Goal: Task Accomplishment & Management: Use online tool/utility

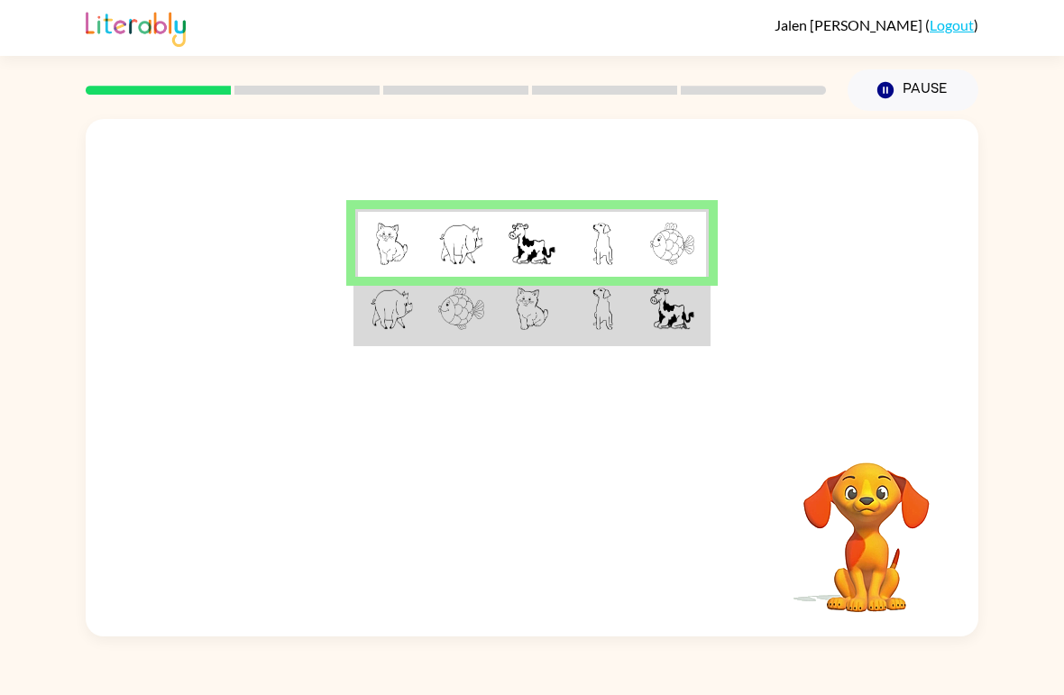
click at [864, 517] on video "Your browser must support playing .mp4 files to use Literably. Please try using…" at bounding box center [866, 524] width 180 height 180
click at [868, 546] on video "Your browser must support playing .mp4 files to use Literably. Please try using…" at bounding box center [866, 524] width 180 height 180
click at [625, 315] on td at bounding box center [602, 311] width 70 height 68
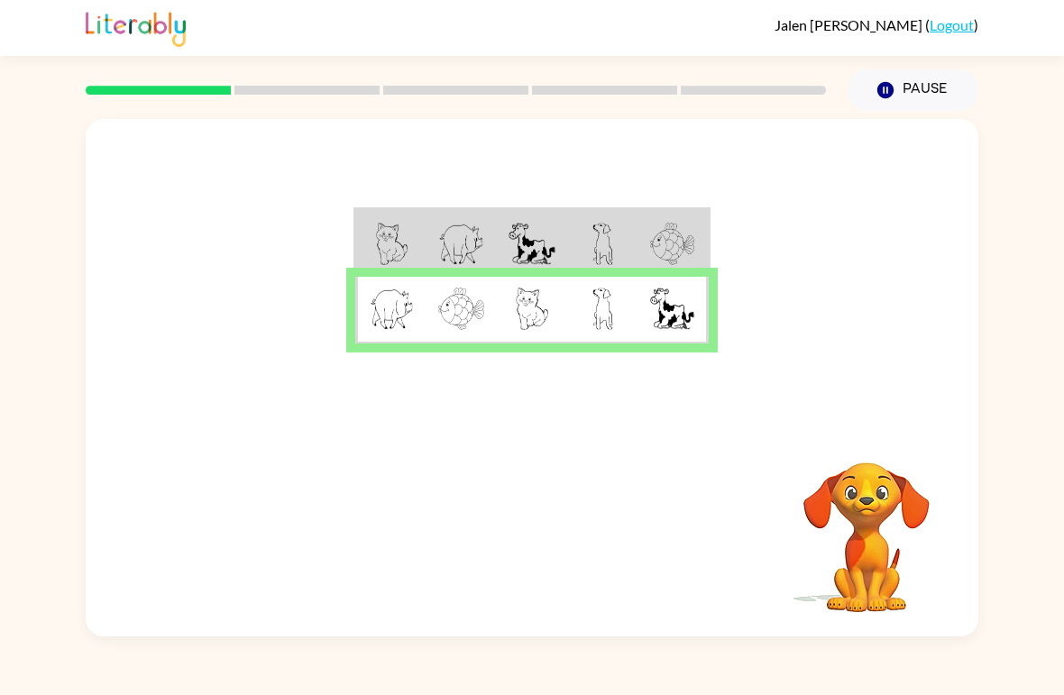
click at [635, 322] on td at bounding box center [602, 311] width 70 height 68
click at [552, 560] on button "button" at bounding box center [531, 535] width 115 height 66
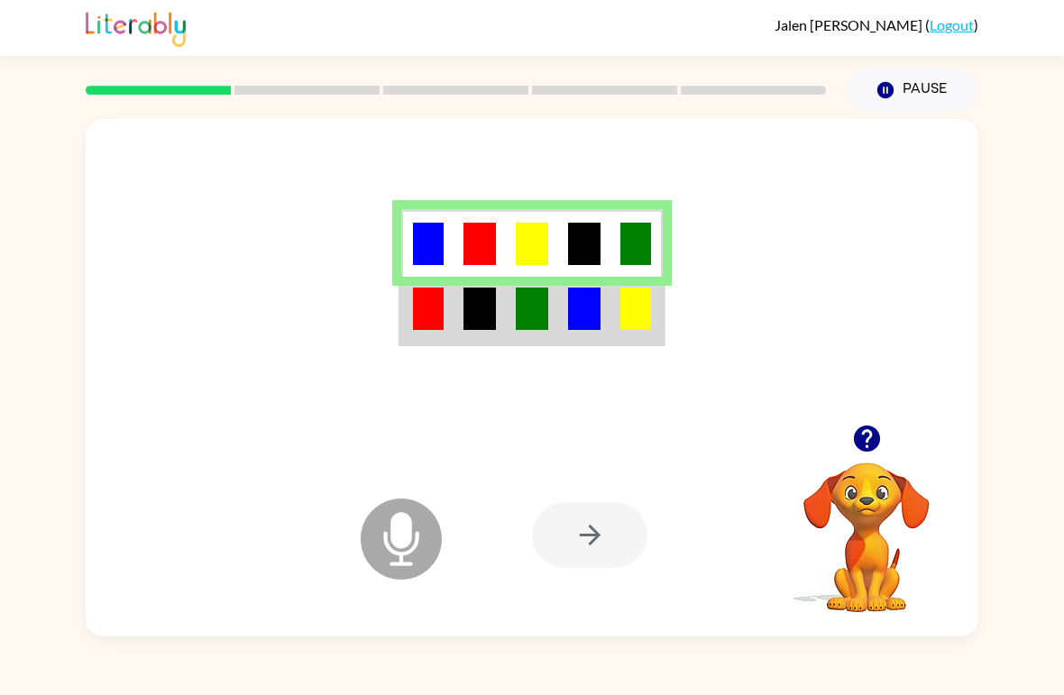
click at [601, 536] on div at bounding box center [589, 535] width 115 height 66
click at [877, 440] on icon "button" at bounding box center [866, 438] width 26 height 26
click at [596, 562] on div at bounding box center [589, 535] width 115 height 66
click at [643, 516] on div at bounding box center [589, 535] width 115 height 66
click at [593, 528] on div at bounding box center [589, 535] width 115 height 66
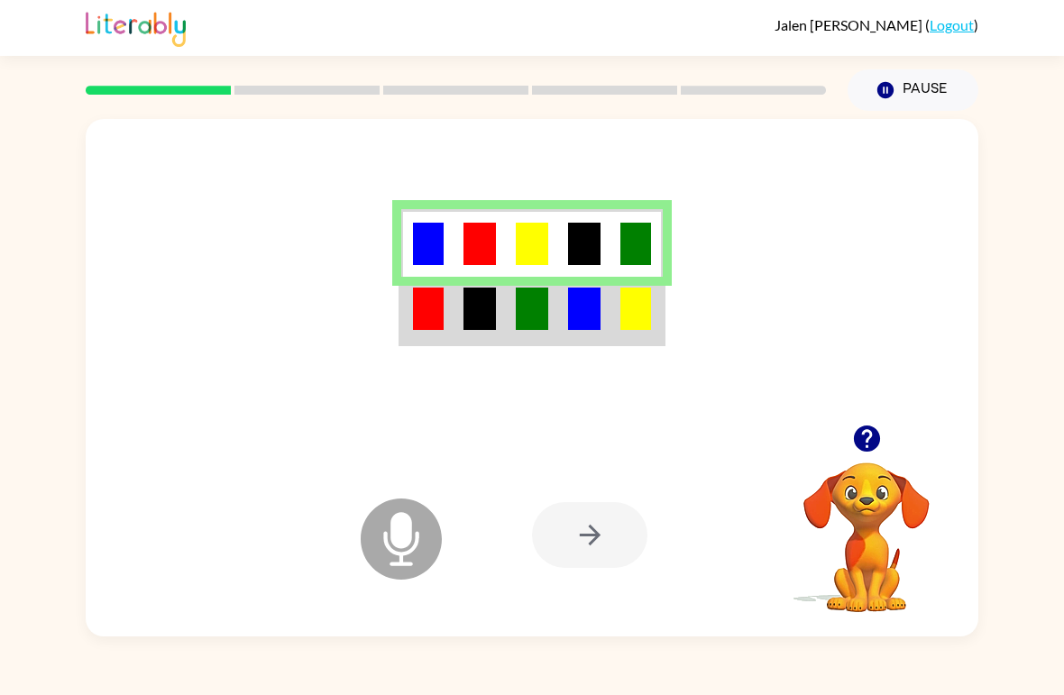
click at [582, 306] on img at bounding box center [584, 309] width 32 height 42
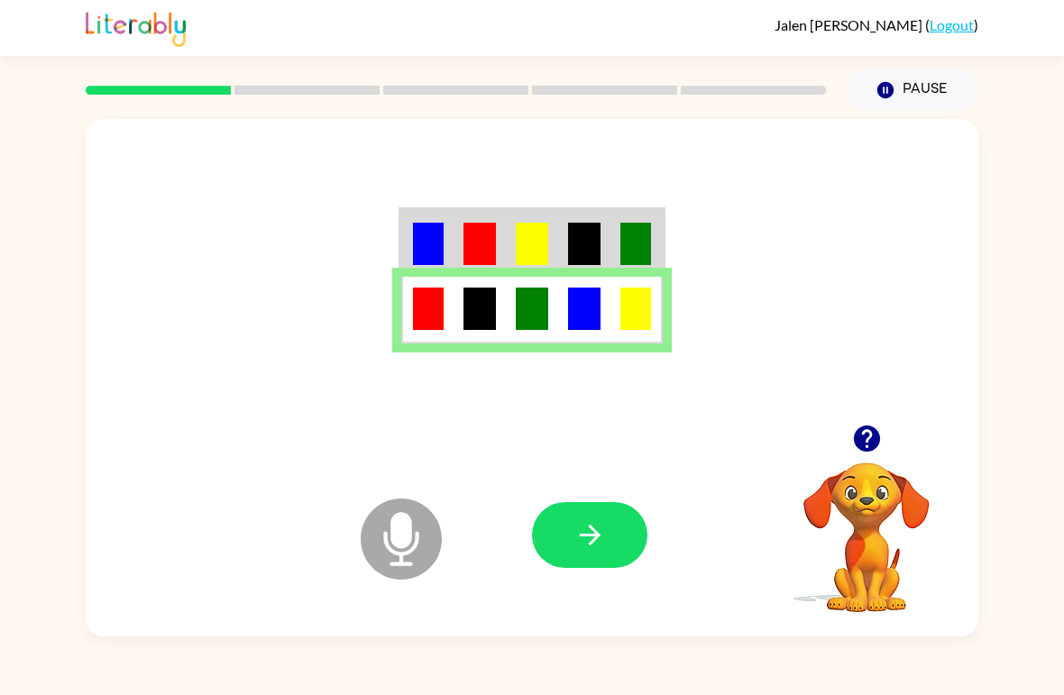
click at [621, 544] on button "button" at bounding box center [589, 535] width 115 height 66
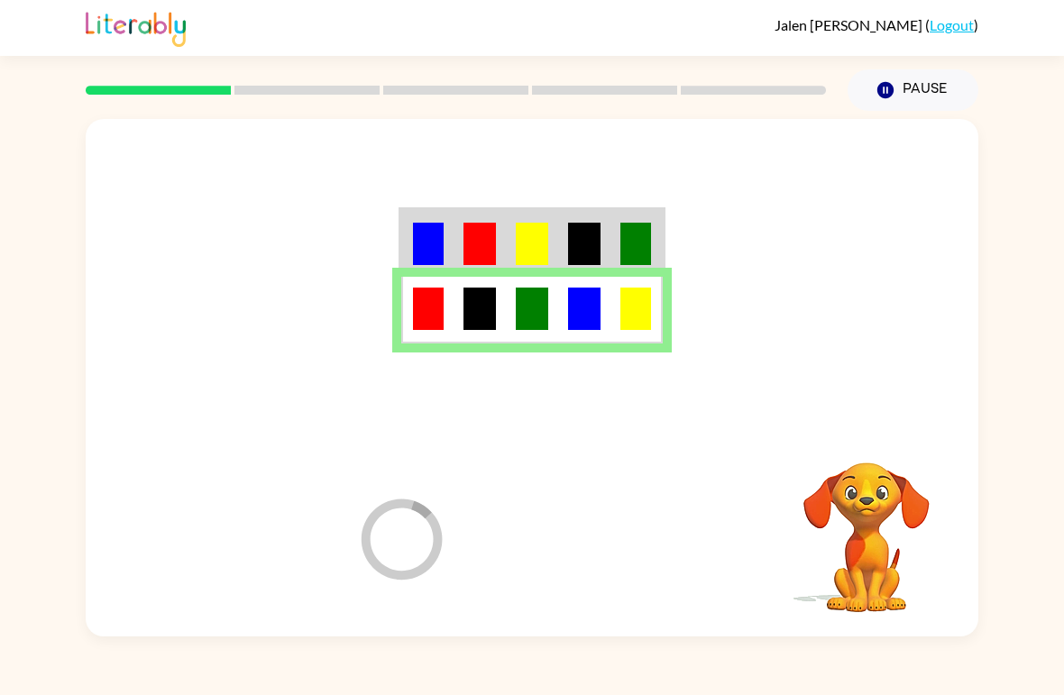
click at [1062, 96] on div "[PERSON_NAME] ( Logout ) Pause Pause Loader Your response is being sent to our …" at bounding box center [532, 347] width 1064 height 695
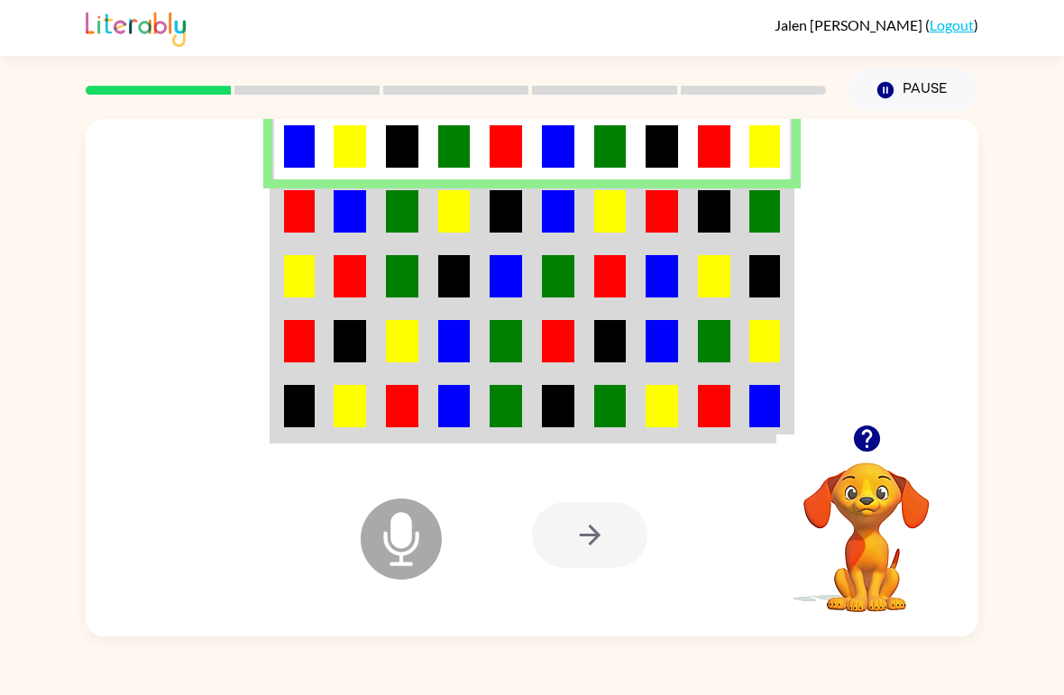
click at [329, 225] on td at bounding box center [350, 211] width 52 height 65
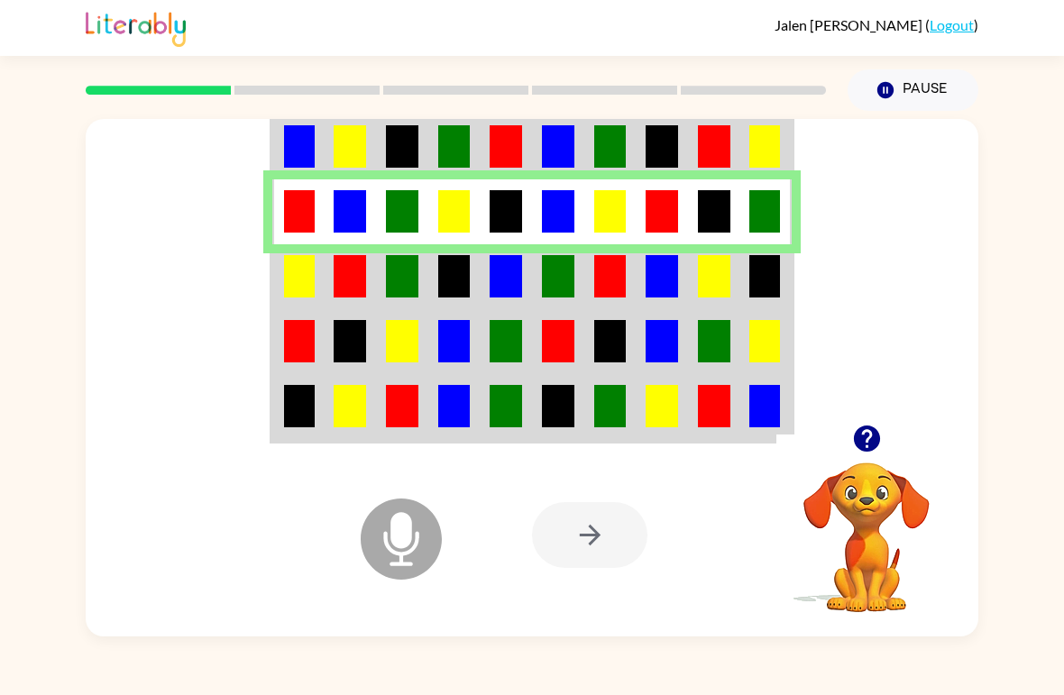
click at [859, 449] on icon "button" at bounding box center [866, 438] width 26 height 26
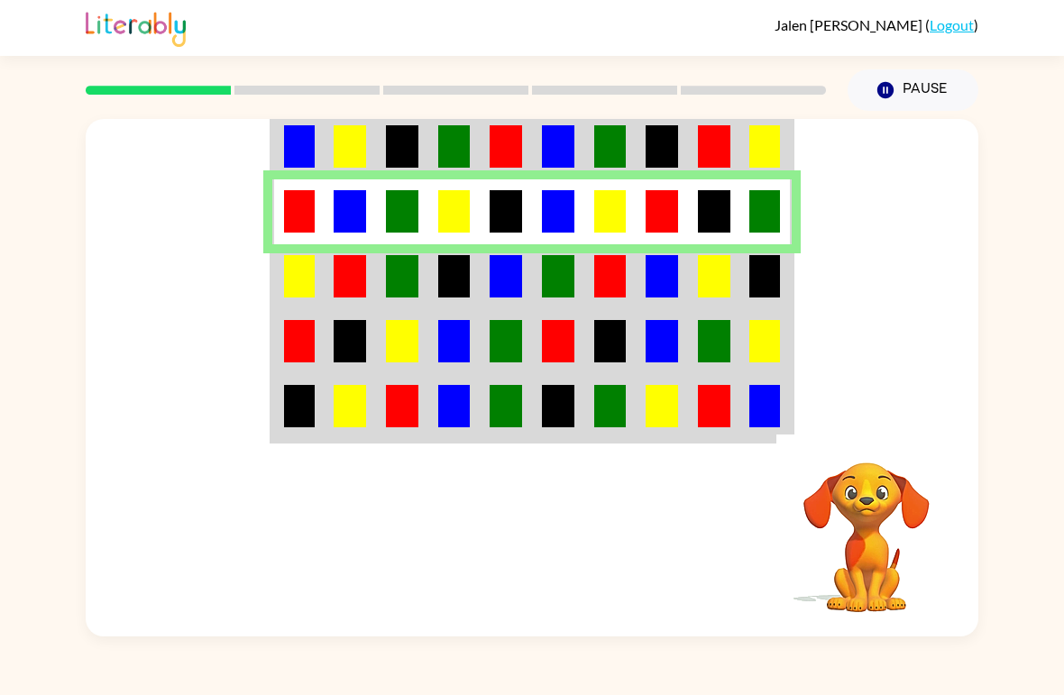
click at [547, 305] on td at bounding box center [558, 276] width 52 height 65
click at [596, 276] on img at bounding box center [610, 276] width 32 height 42
click at [644, 285] on td at bounding box center [661, 276] width 52 height 65
click at [643, 284] on td at bounding box center [661, 276] width 52 height 65
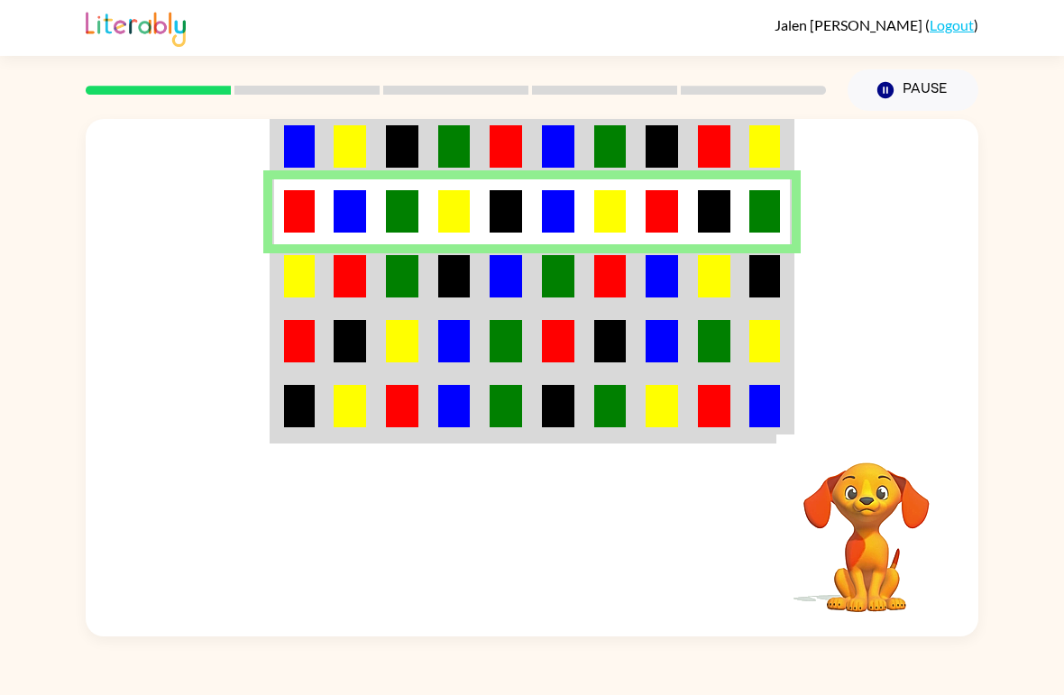
click at [687, 266] on td at bounding box center [661, 276] width 52 height 65
click at [686, 265] on td at bounding box center [661, 276] width 52 height 65
click at [718, 238] on td at bounding box center [714, 211] width 52 height 65
click at [710, 226] on img at bounding box center [714, 211] width 32 height 42
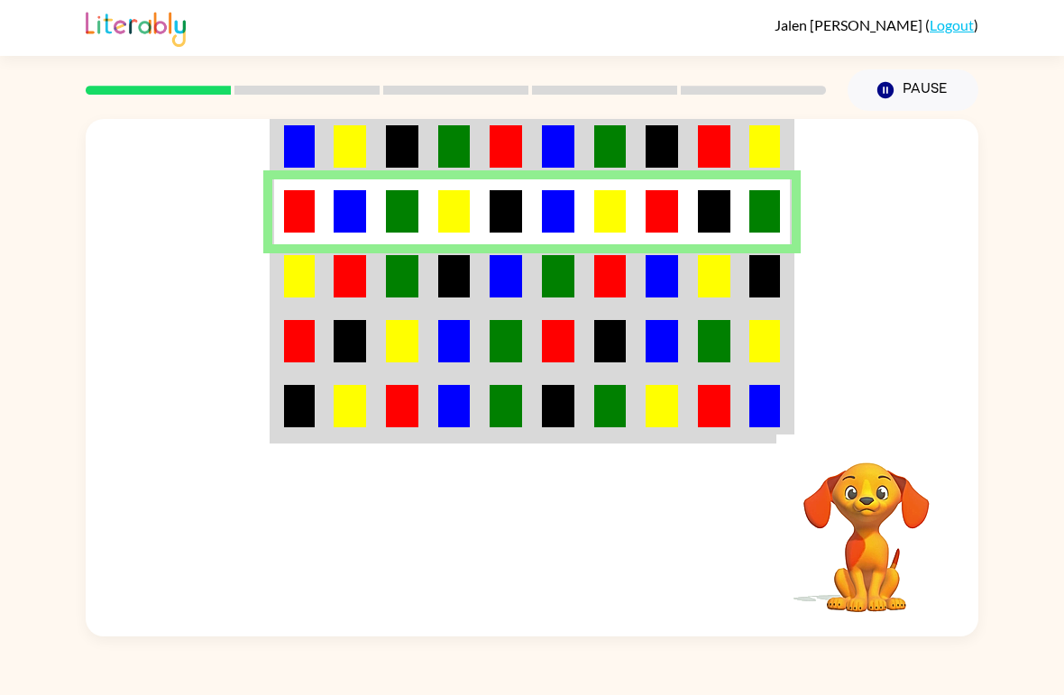
click at [746, 220] on td at bounding box center [766, 211] width 52 height 65
click at [769, 228] on img at bounding box center [764, 211] width 31 height 42
click at [733, 223] on td at bounding box center [714, 211] width 52 height 65
click at [689, 213] on td at bounding box center [714, 211] width 52 height 65
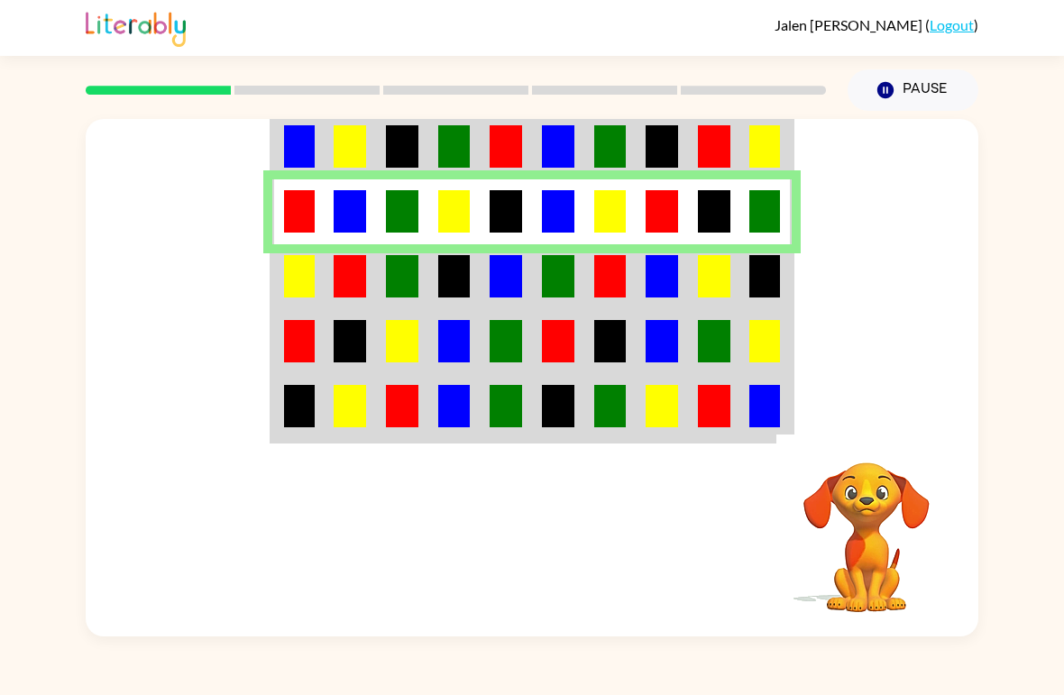
click at [653, 215] on img at bounding box center [661, 211] width 32 height 42
click at [590, 238] on td at bounding box center [610, 211] width 52 height 65
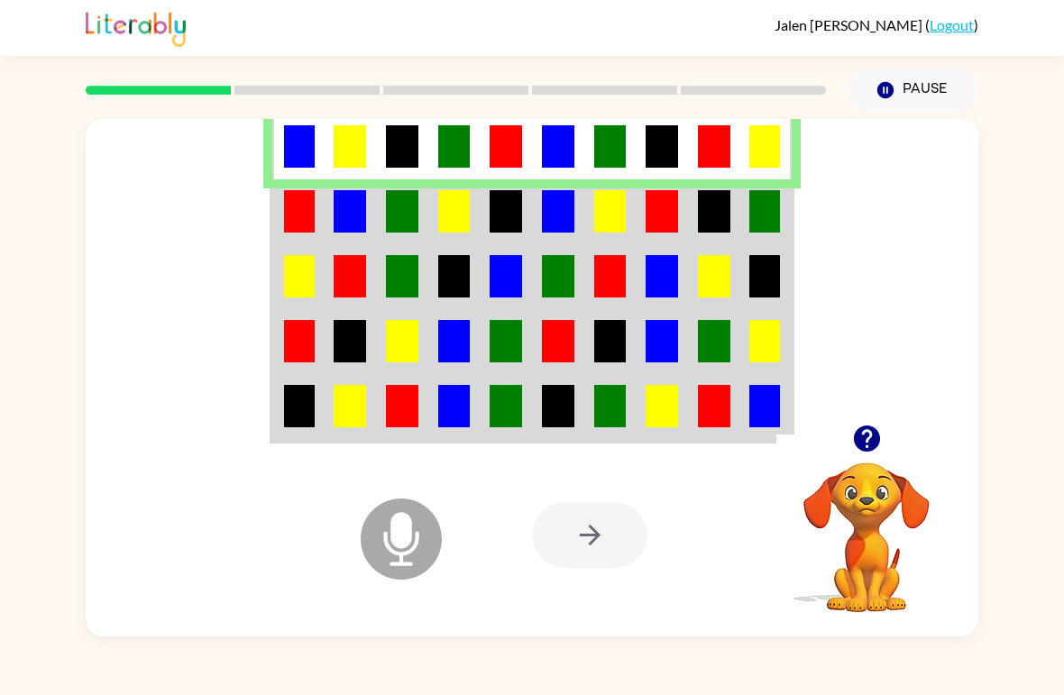
click at [339, 196] on img at bounding box center [350, 211] width 32 height 42
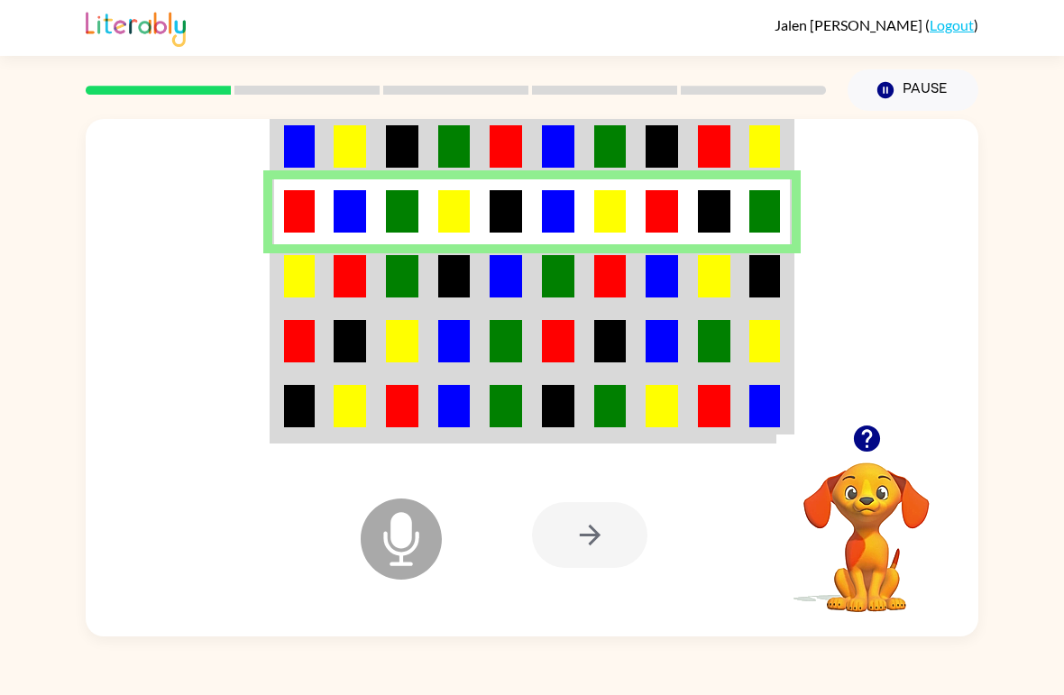
click at [735, 270] on td at bounding box center [714, 276] width 52 height 65
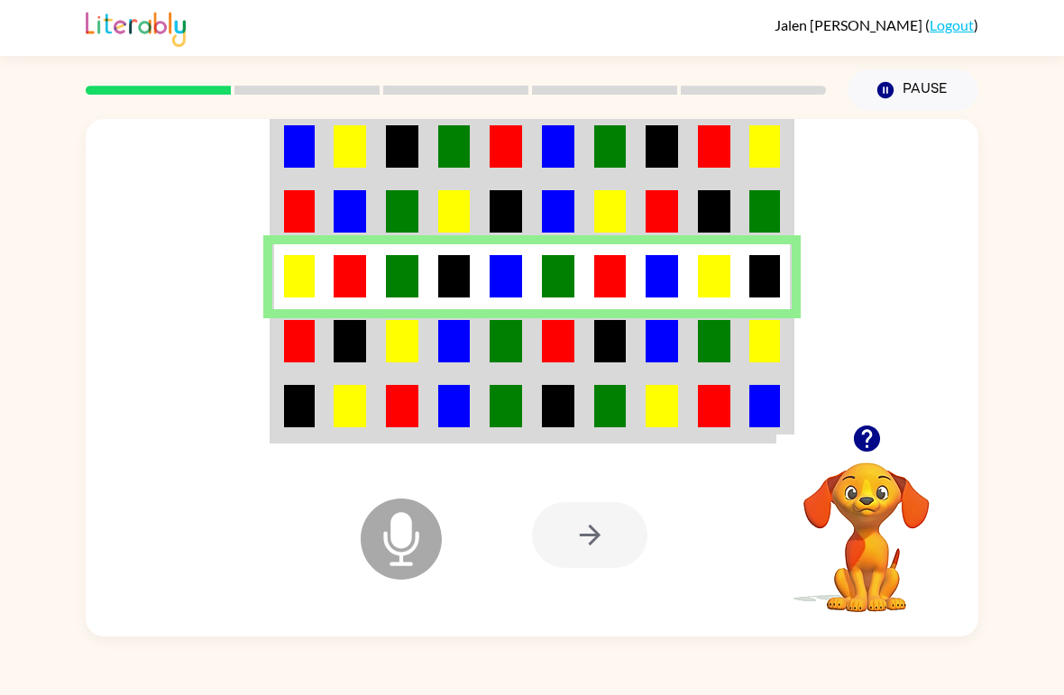
click at [881, 449] on icon "button" at bounding box center [867, 439] width 32 height 32
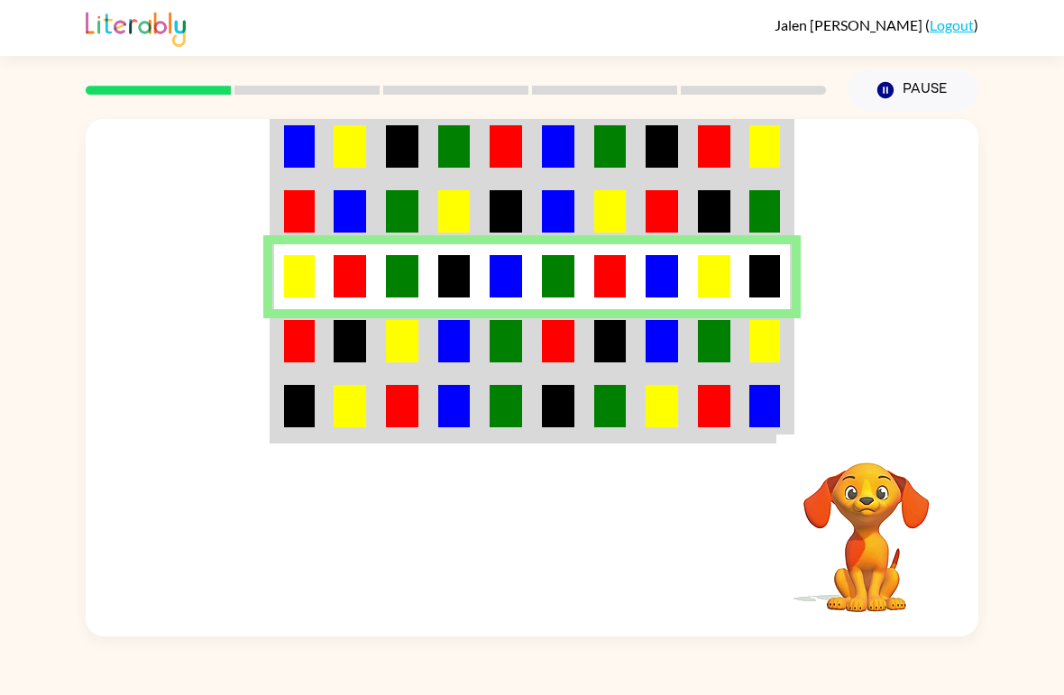
click at [707, 208] on img at bounding box center [714, 211] width 32 height 42
click at [703, 171] on td at bounding box center [714, 146] width 52 height 68
click at [711, 164] on img at bounding box center [714, 146] width 32 height 42
click at [710, 164] on img at bounding box center [714, 146] width 32 height 42
click at [785, 130] on td at bounding box center [766, 146] width 52 height 68
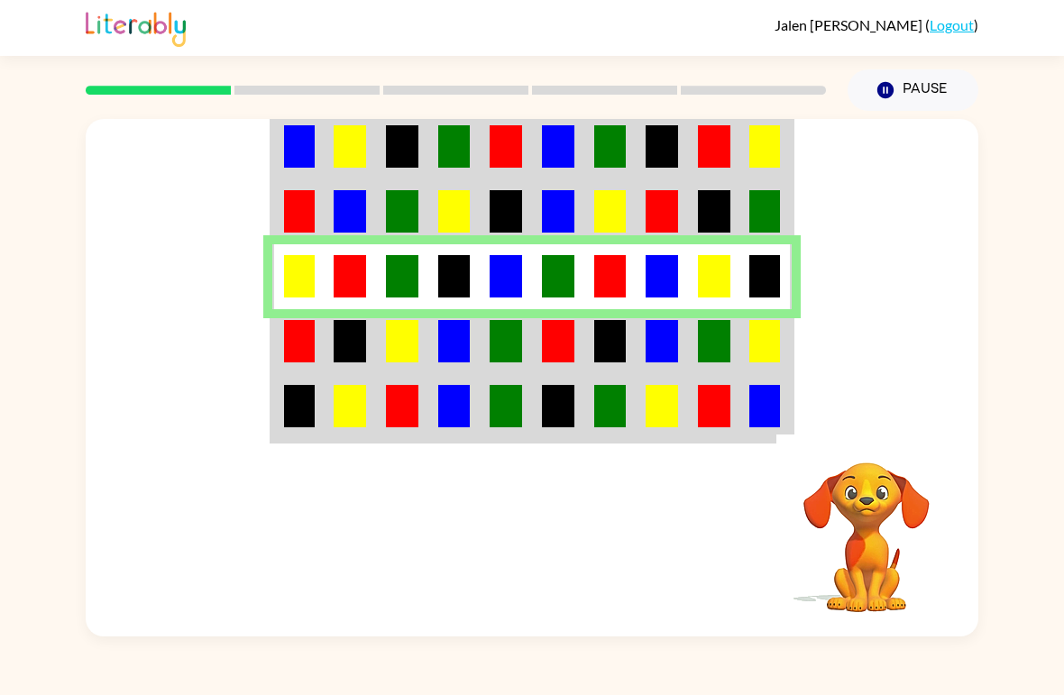
click at [735, 170] on td at bounding box center [714, 146] width 52 height 68
click at [752, 158] on img at bounding box center [764, 146] width 31 height 42
click at [744, 160] on td at bounding box center [766, 146] width 52 height 68
click at [743, 159] on td at bounding box center [766, 146] width 52 height 68
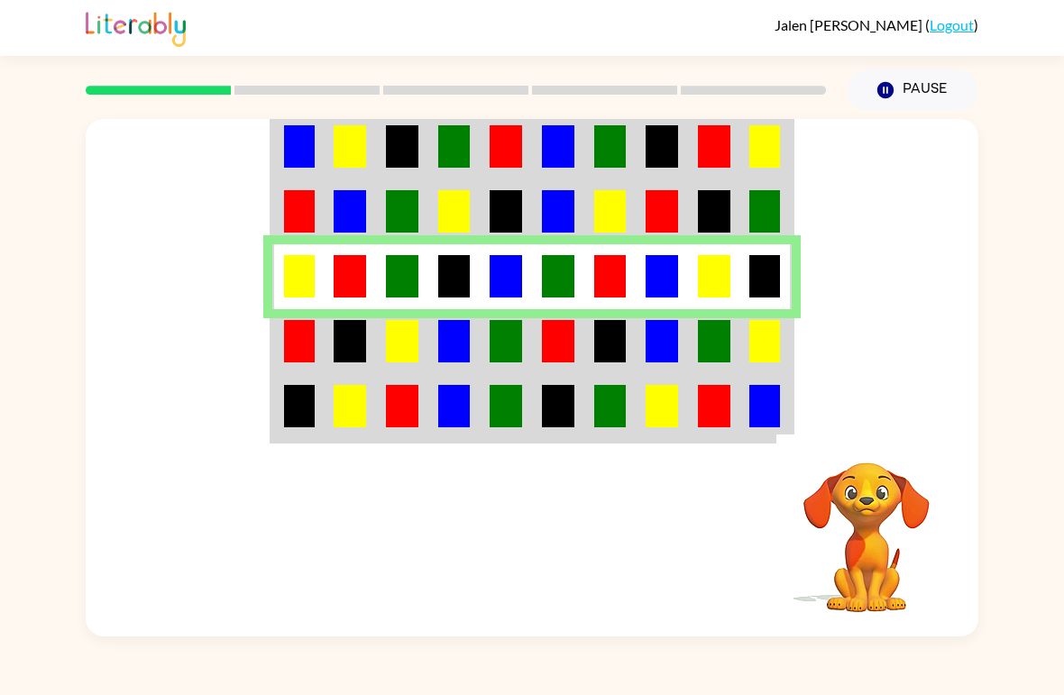
click at [757, 177] on td at bounding box center [766, 146] width 52 height 68
click at [791, 161] on td at bounding box center [766, 146] width 52 height 68
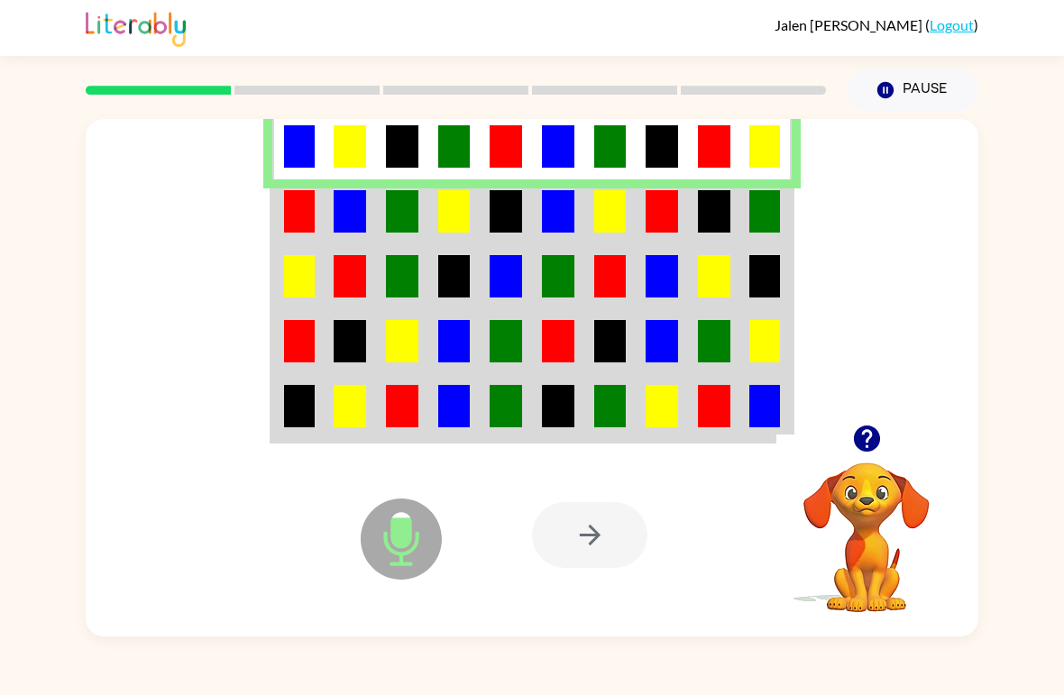
click at [322, 294] on td at bounding box center [298, 276] width 52 height 65
click at [322, 213] on td at bounding box center [298, 211] width 52 height 65
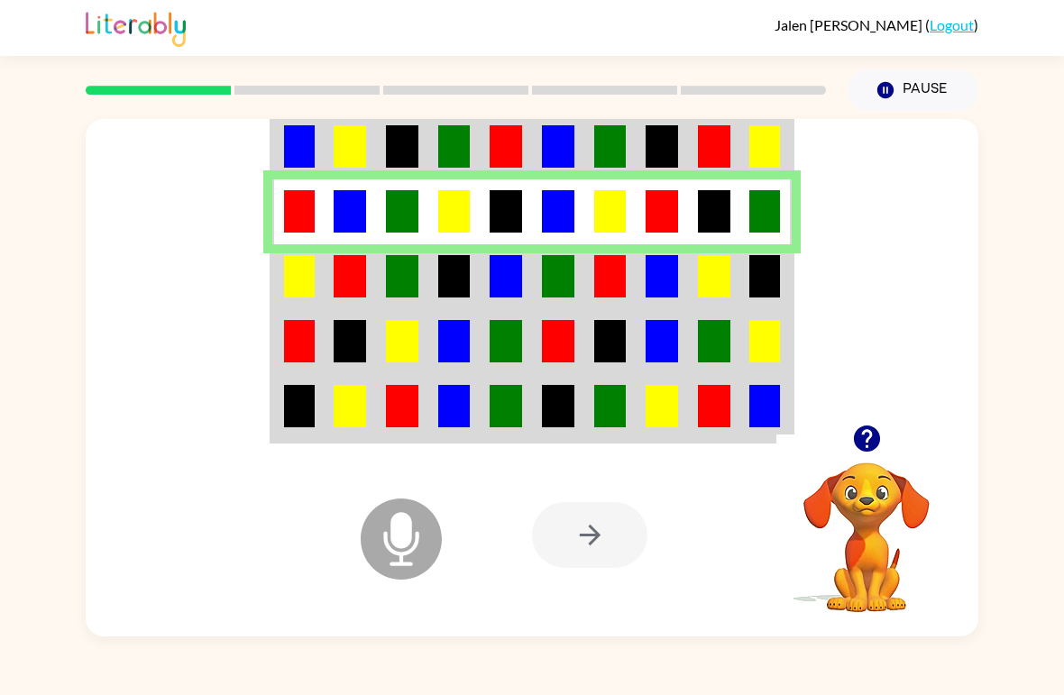
click at [297, 297] on img at bounding box center [299, 276] width 31 height 42
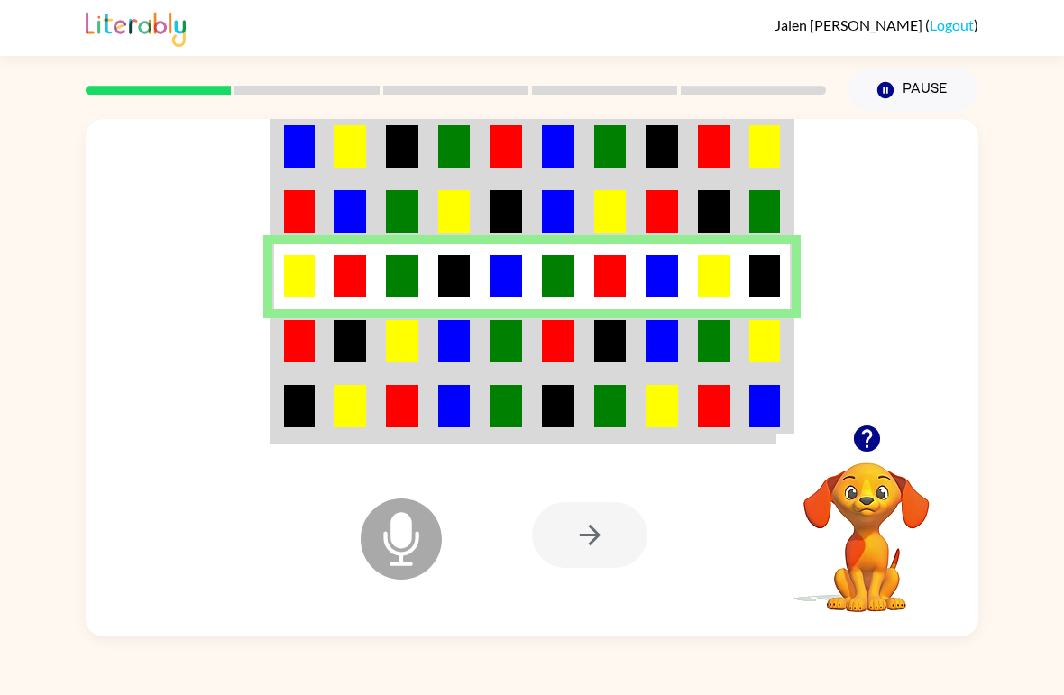
click at [315, 348] on td at bounding box center [298, 341] width 52 height 65
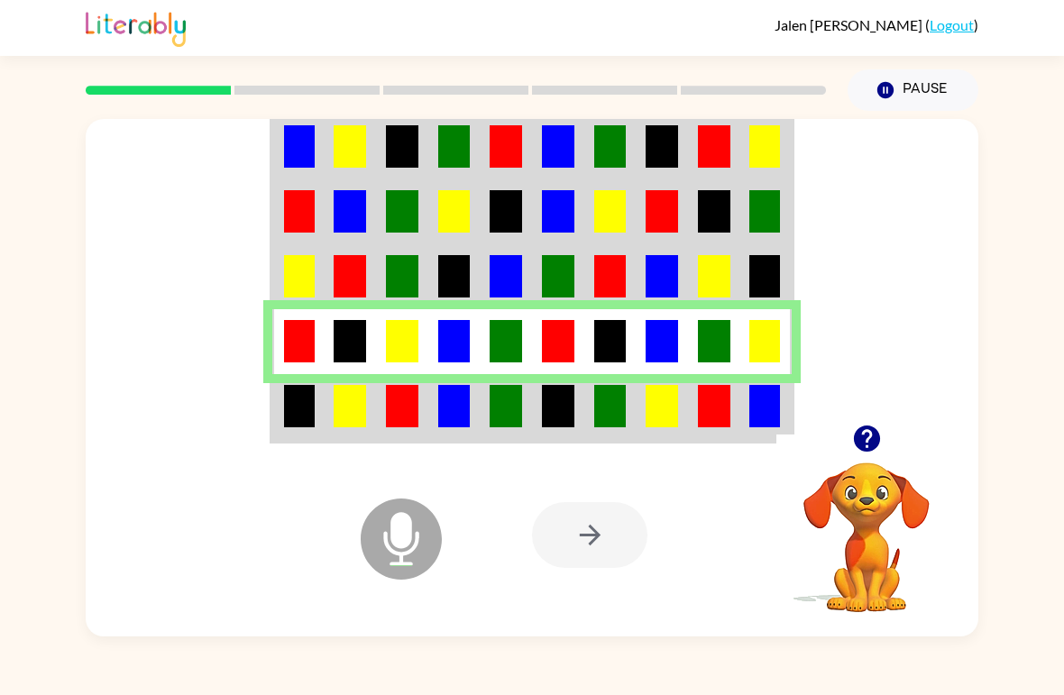
click at [309, 412] on img at bounding box center [299, 406] width 31 height 42
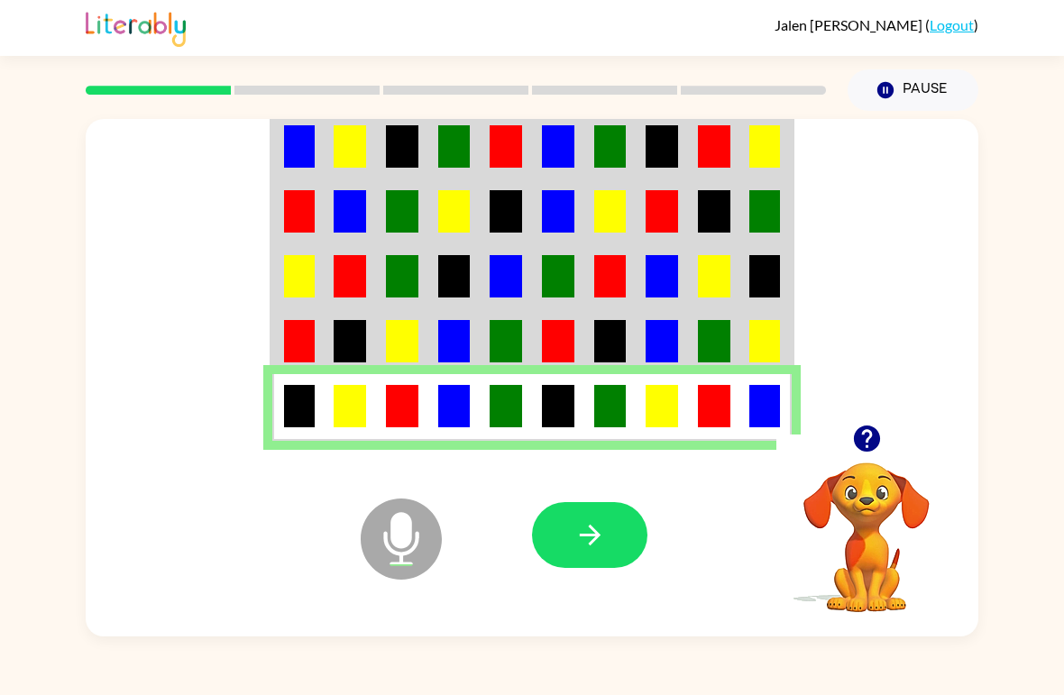
click at [617, 547] on button "button" at bounding box center [589, 535] width 115 height 66
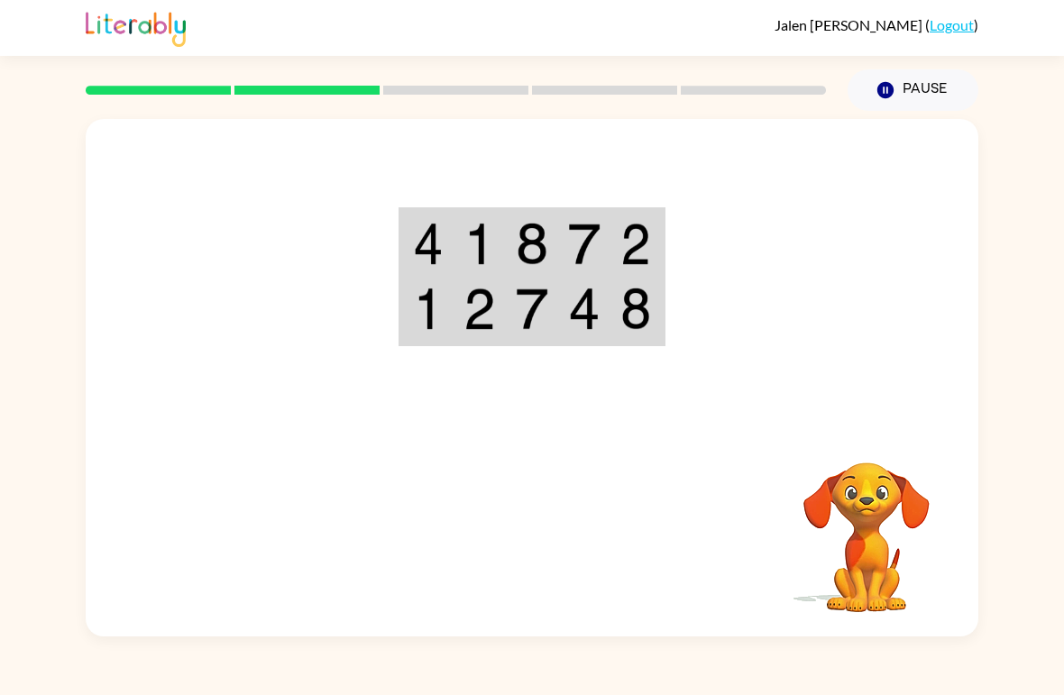
click at [460, 242] on td at bounding box center [479, 243] width 52 height 68
click at [430, 242] on img at bounding box center [428, 244] width 31 height 42
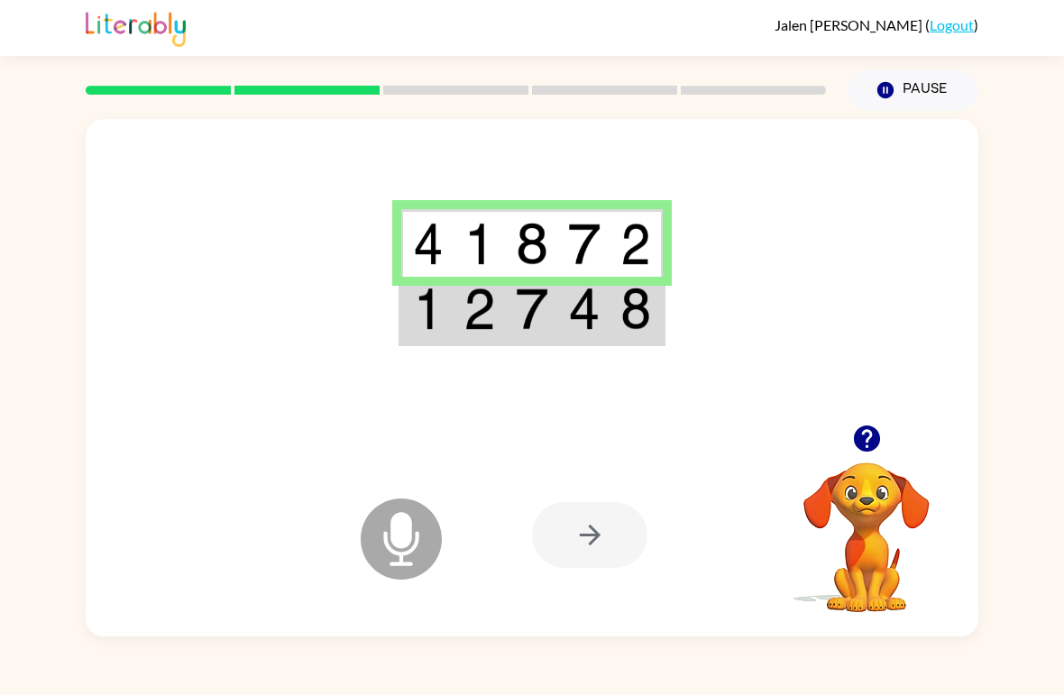
click at [425, 318] on img at bounding box center [428, 309] width 31 height 42
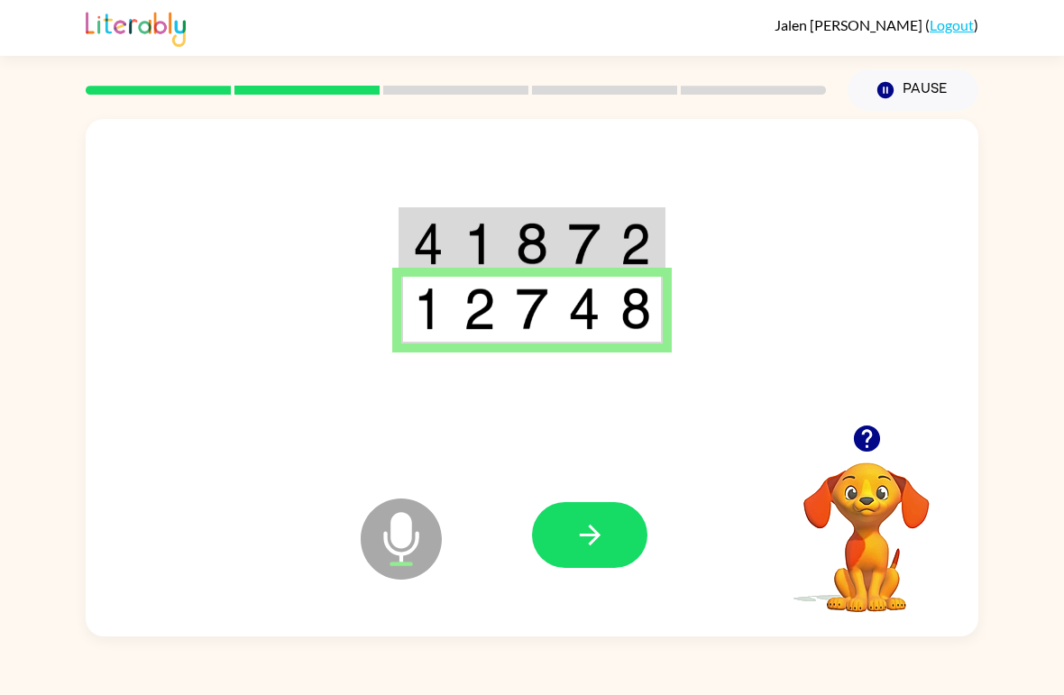
click at [595, 512] on button "button" at bounding box center [589, 535] width 115 height 66
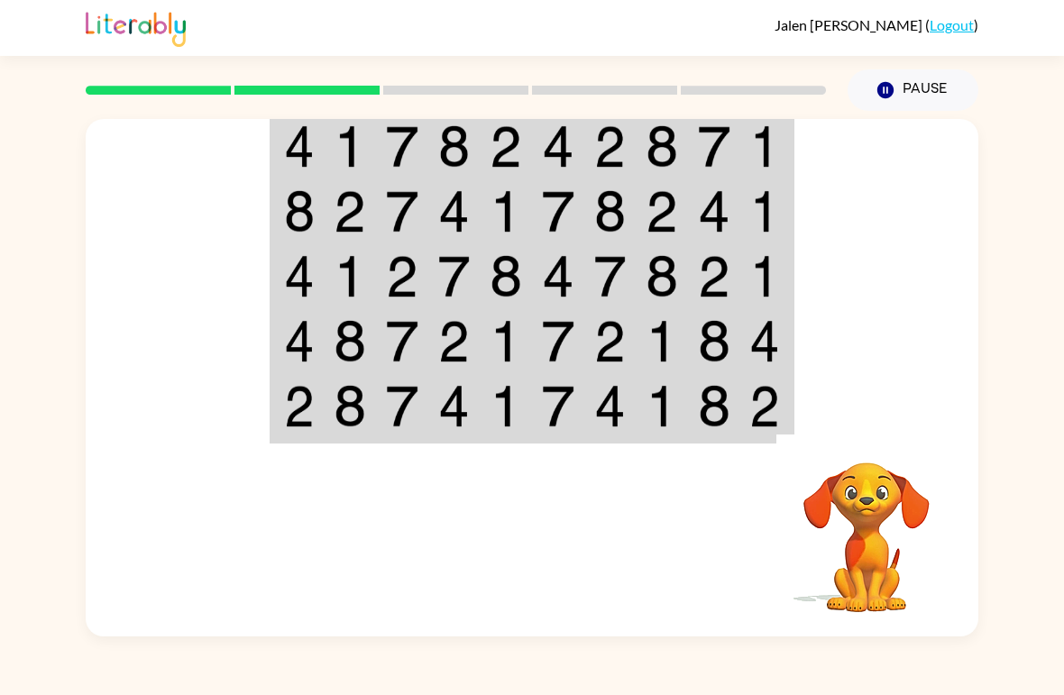
click at [583, 270] on td at bounding box center [558, 276] width 52 height 65
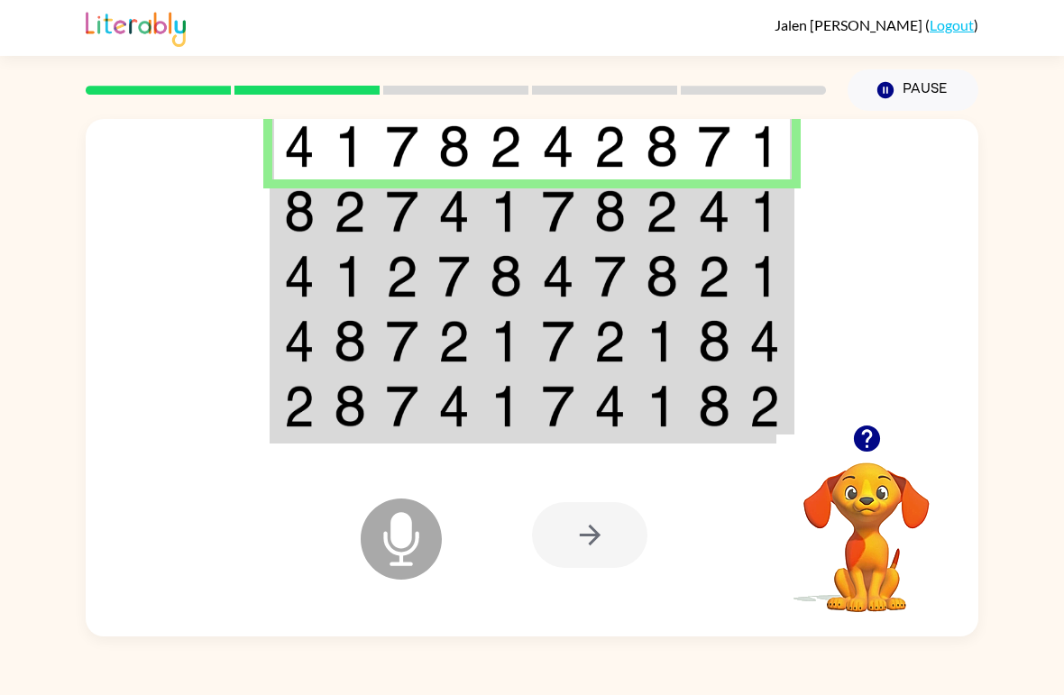
click at [309, 212] on img at bounding box center [299, 211] width 31 height 42
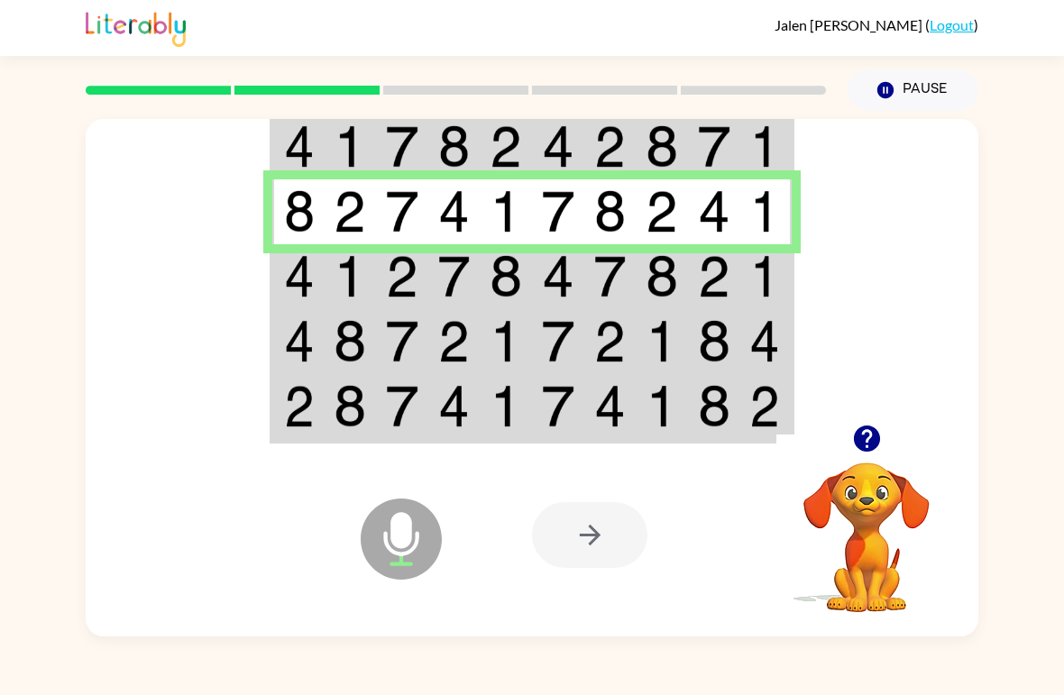
click at [333, 268] on td at bounding box center [350, 276] width 52 height 65
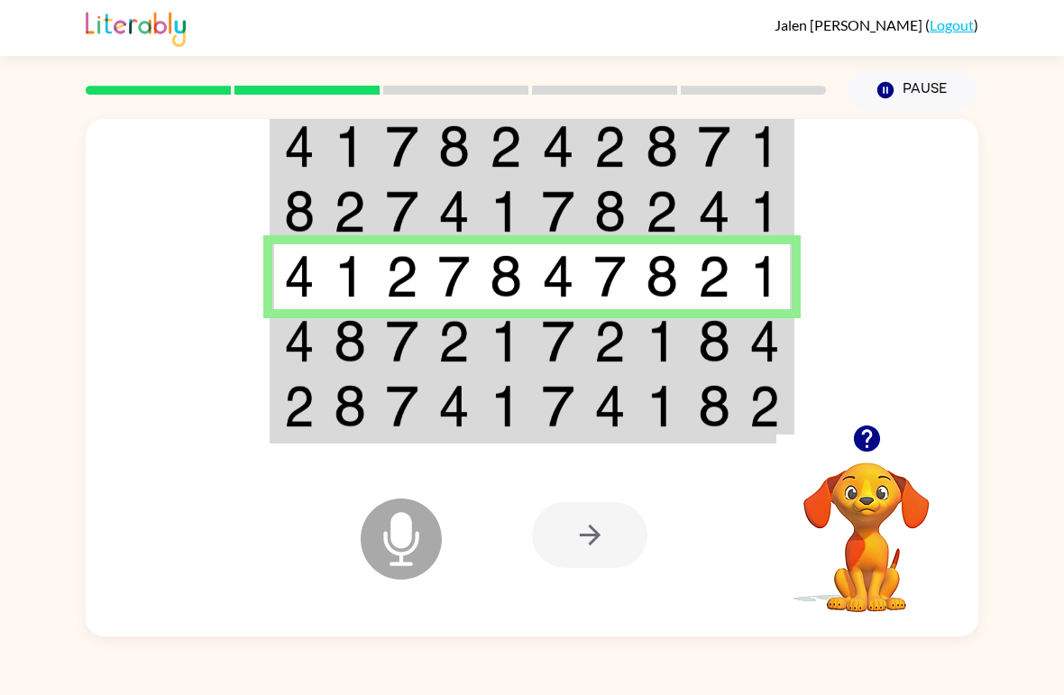
click at [352, 371] on td at bounding box center [350, 341] width 52 height 65
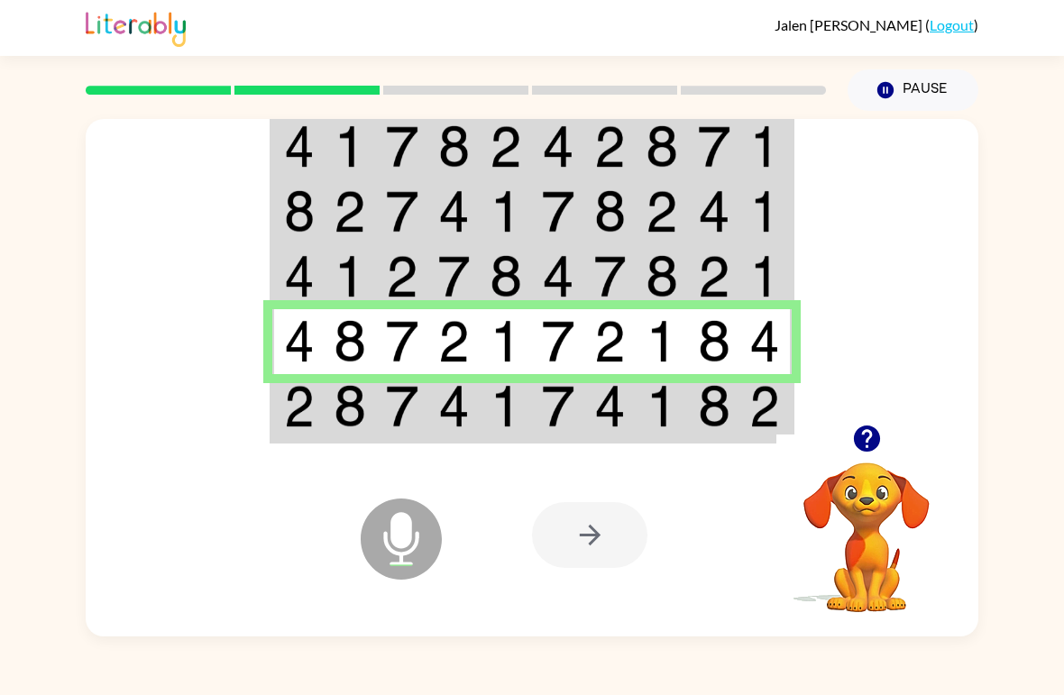
click at [403, 409] on img at bounding box center [402, 406] width 32 height 42
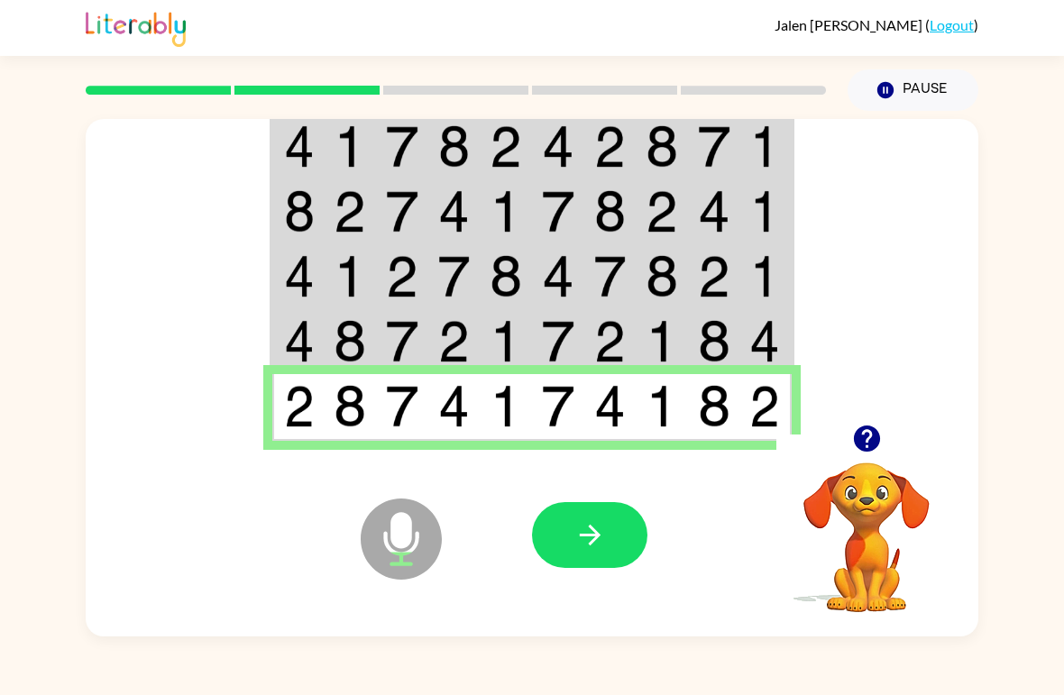
click at [589, 553] on button "button" at bounding box center [589, 535] width 115 height 66
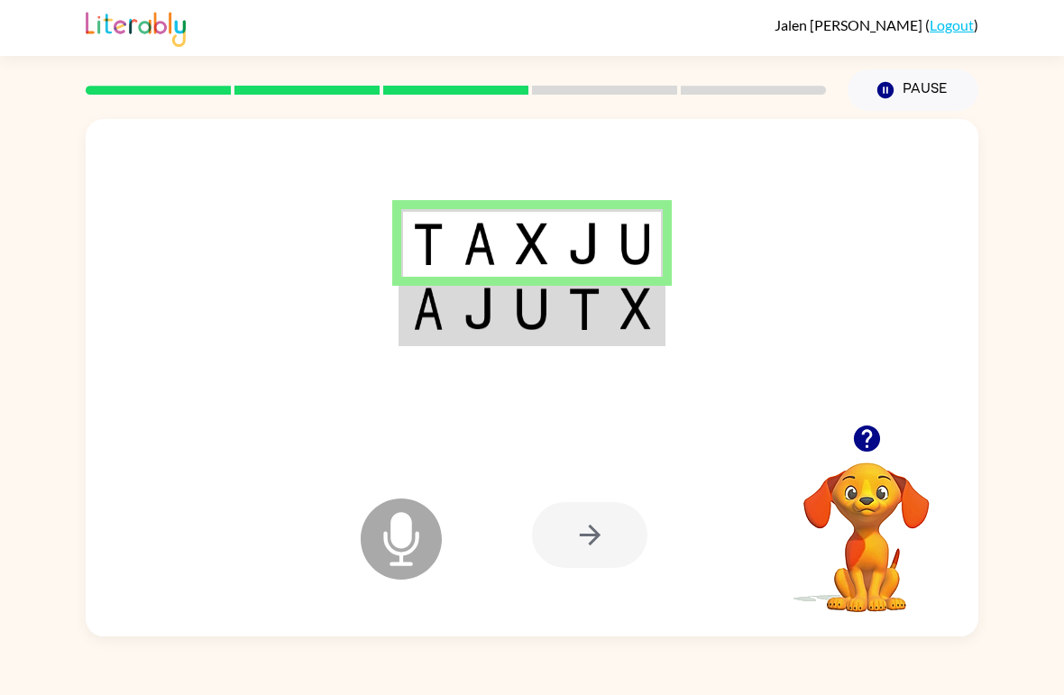
click at [447, 312] on td at bounding box center [427, 311] width 52 height 68
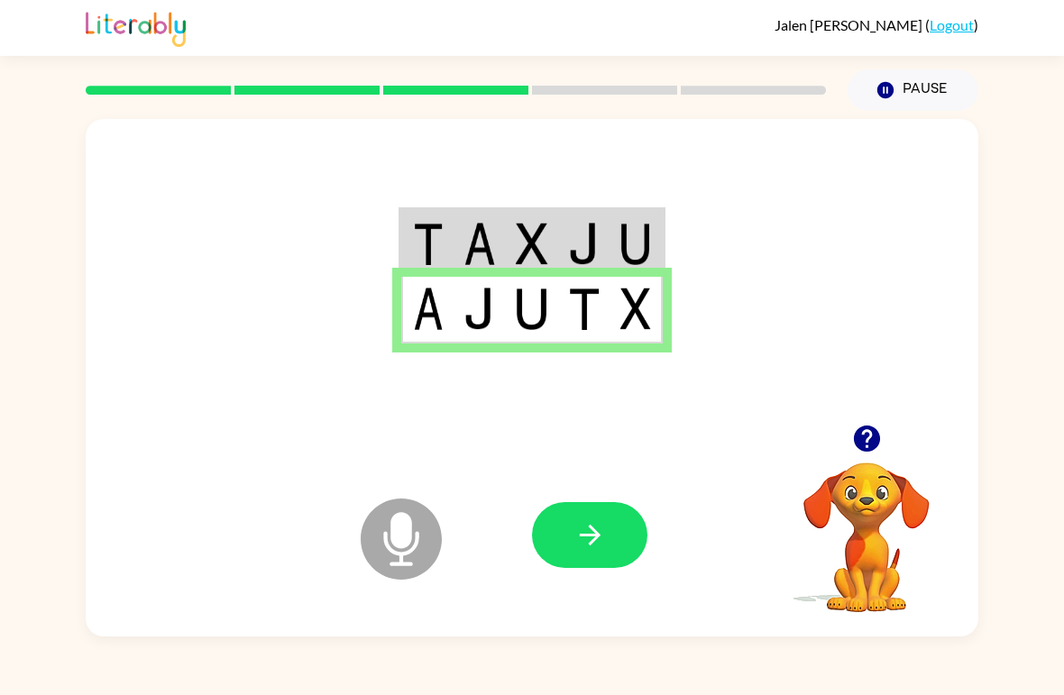
click at [607, 582] on icon "Microphone The Microphone is here when it is your turn to talk" at bounding box center [491, 561] width 270 height 135
click at [607, 581] on icon "Microphone The Microphone is here when it is your turn to talk" at bounding box center [491, 561] width 270 height 135
click at [592, 537] on icon "button" at bounding box center [590, 535] width 32 height 32
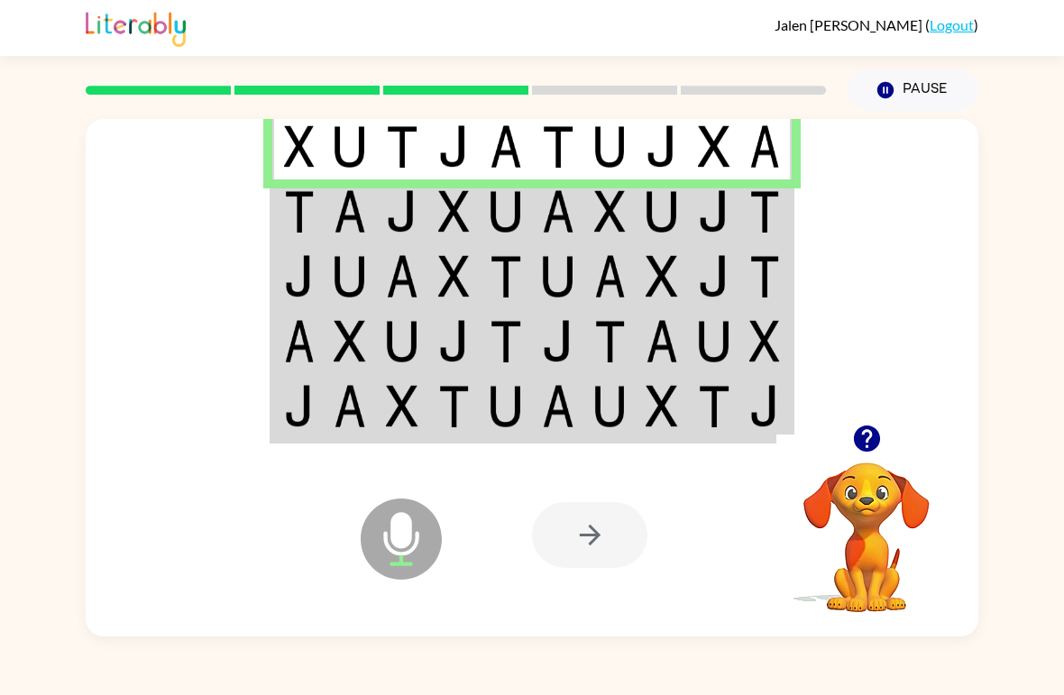
click at [397, 218] on img at bounding box center [402, 211] width 32 height 42
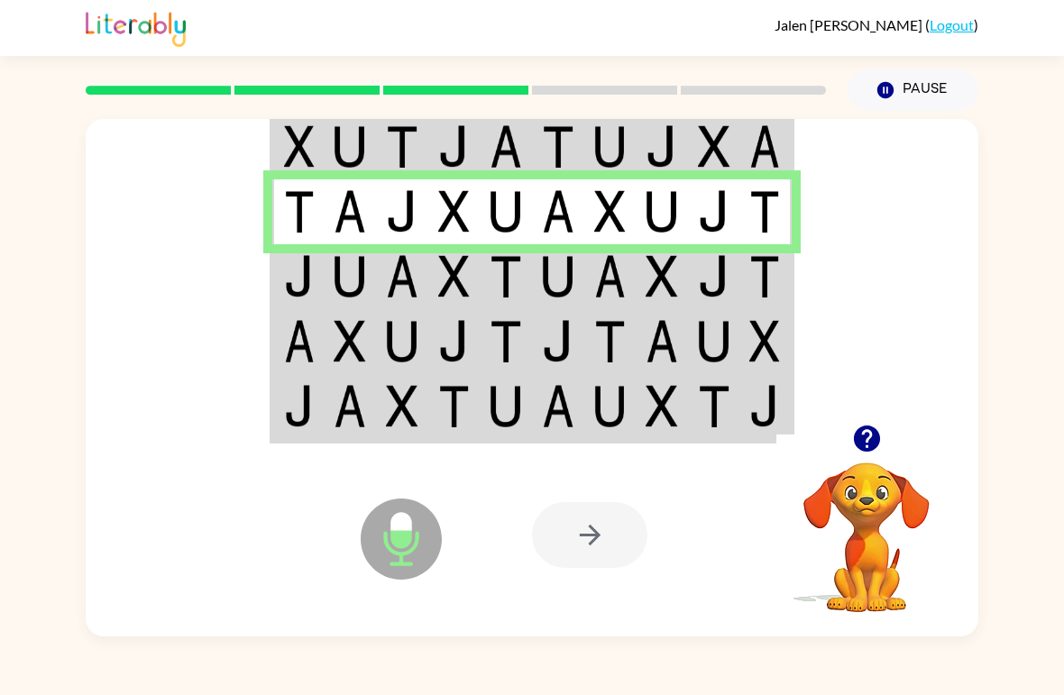
click at [287, 284] on img at bounding box center [299, 276] width 31 height 42
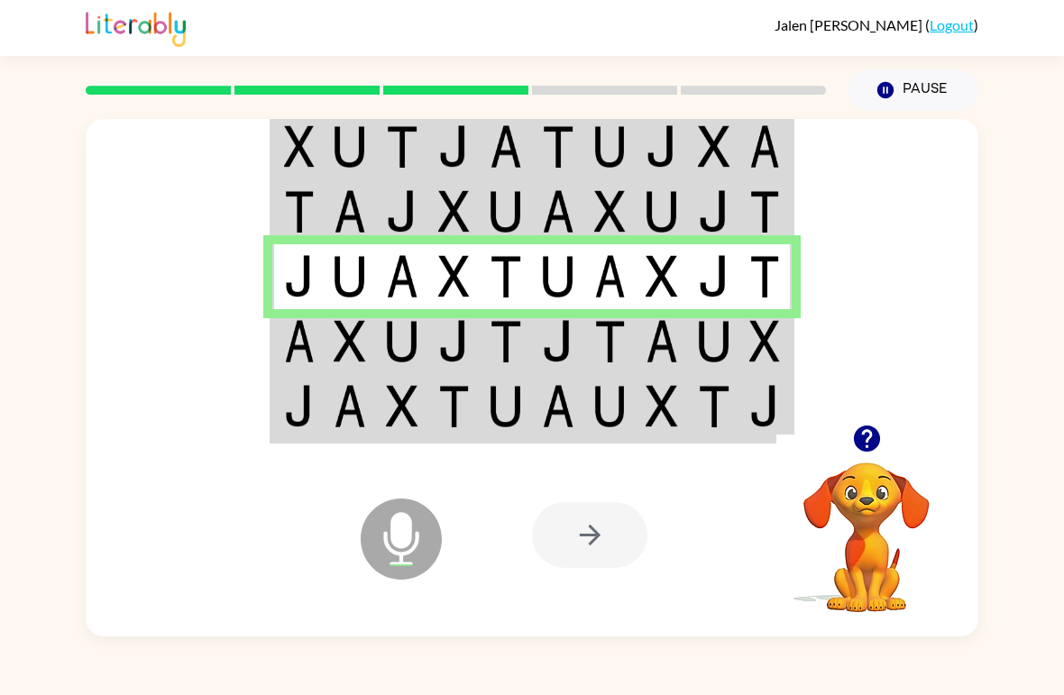
click at [343, 364] on td at bounding box center [350, 341] width 52 height 65
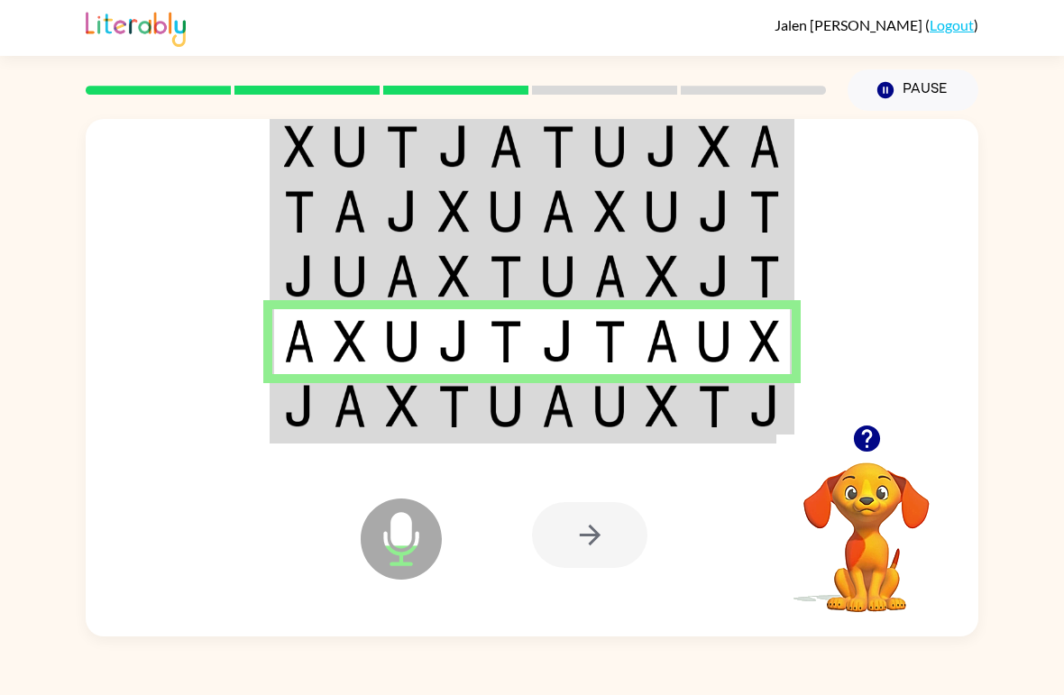
click at [439, 427] on img at bounding box center [454, 406] width 32 height 42
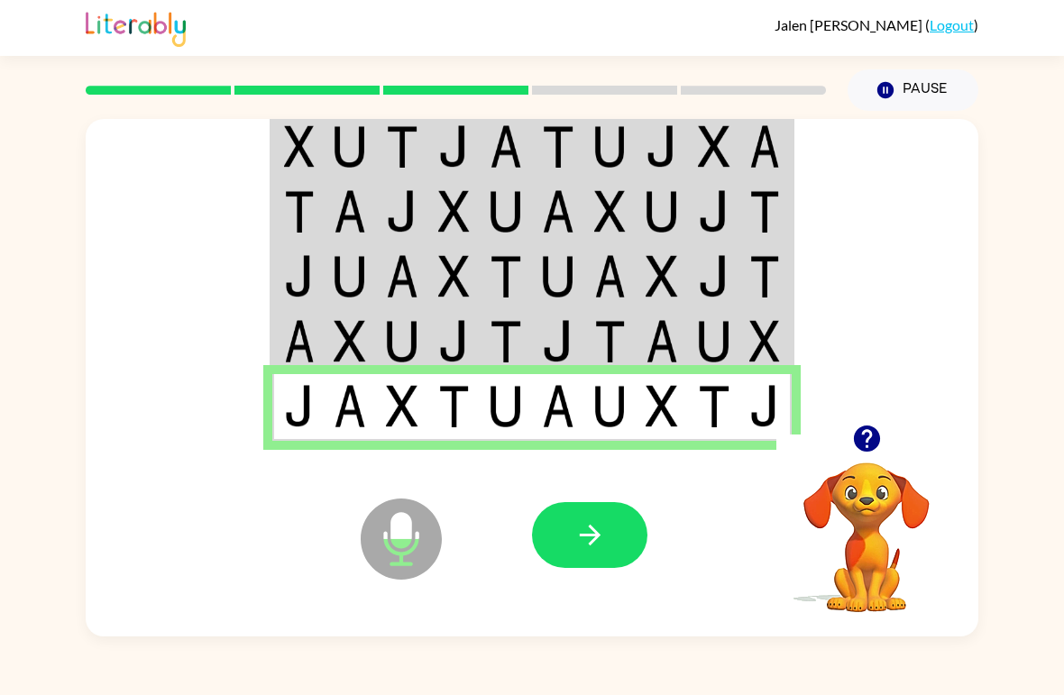
click at [624, 538] on button "button" at bounding box center [589, 535] width 115 height 66
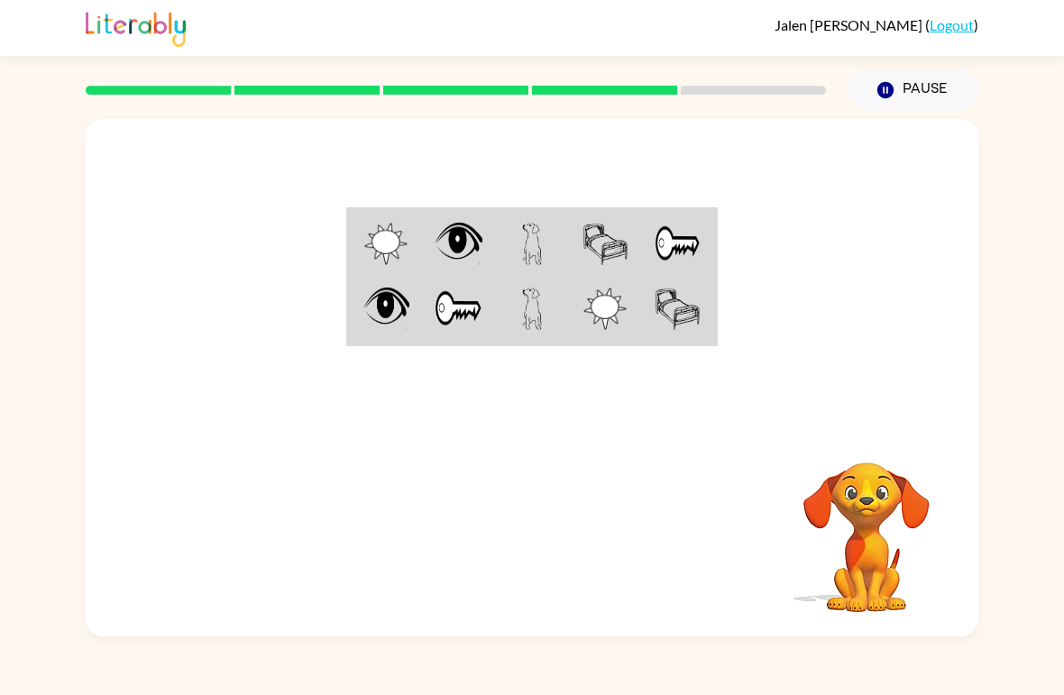
click at [682, 278] on td at bounding box center [678, 311] width 73 height 68
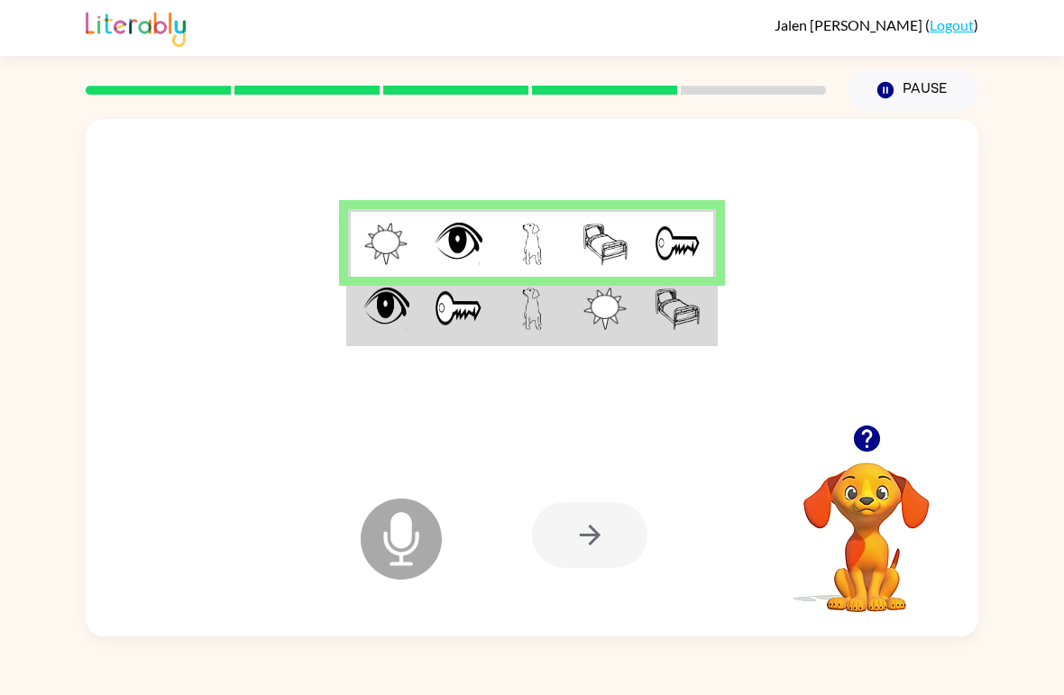
click at [846, 451] on button "button" at bounding box center [867, 439] width 46 height 46
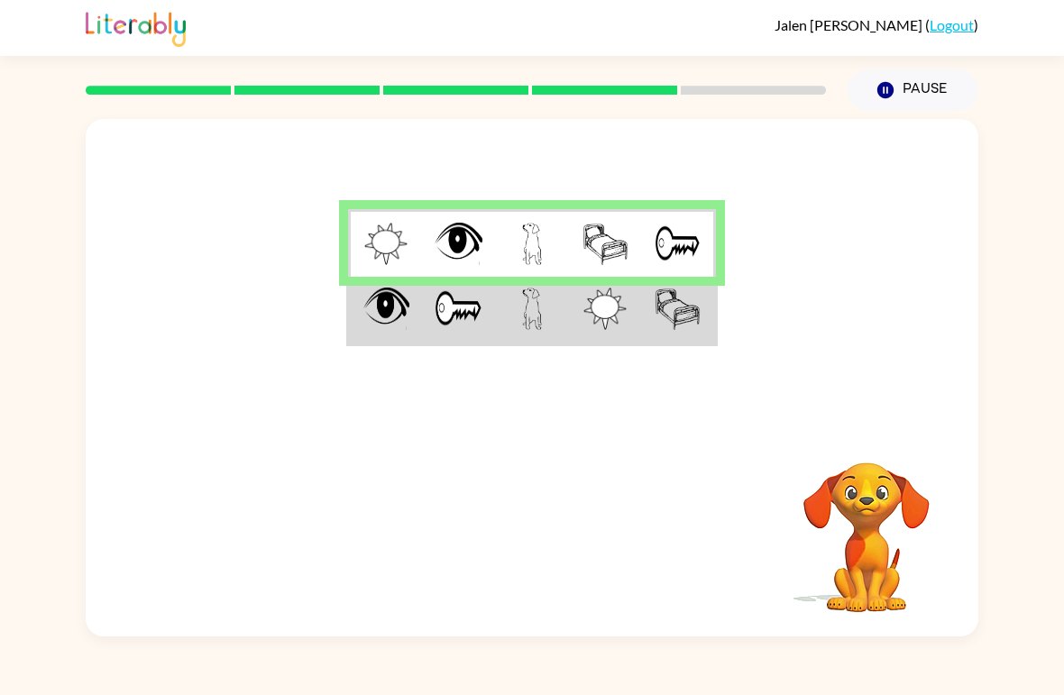
click at [882, 426] on div "Your browser must support playing .mp4 files to use Literably. Please try using…" at bounding box center [532, 377] width 892 height 517
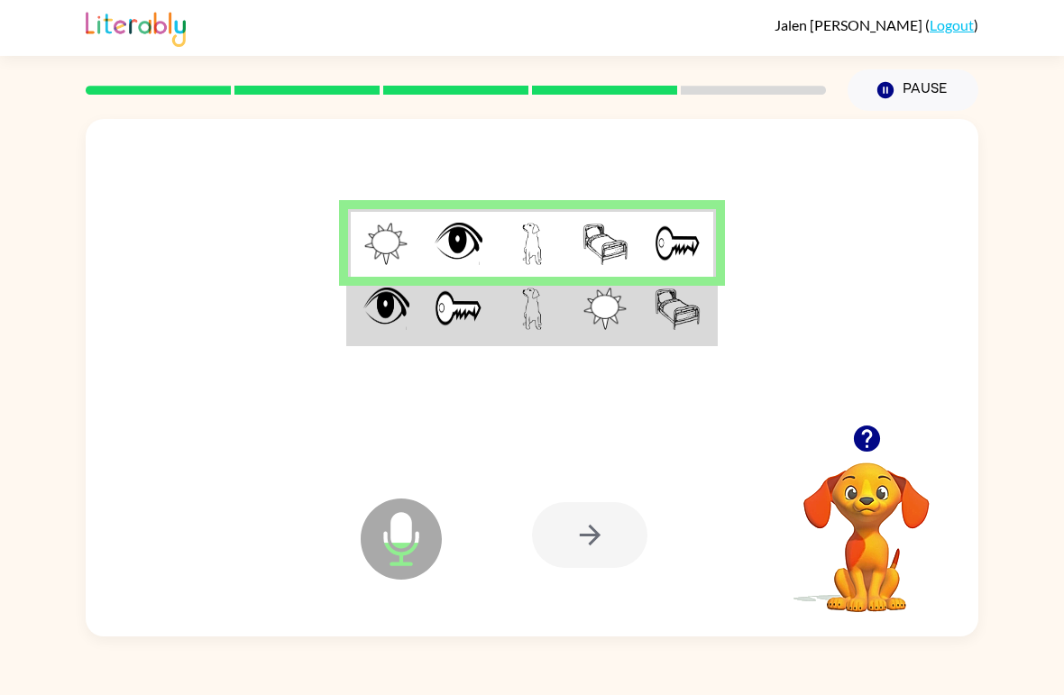
click at [411, 313] on td at bounding box center [384, 311] width 73 height 68
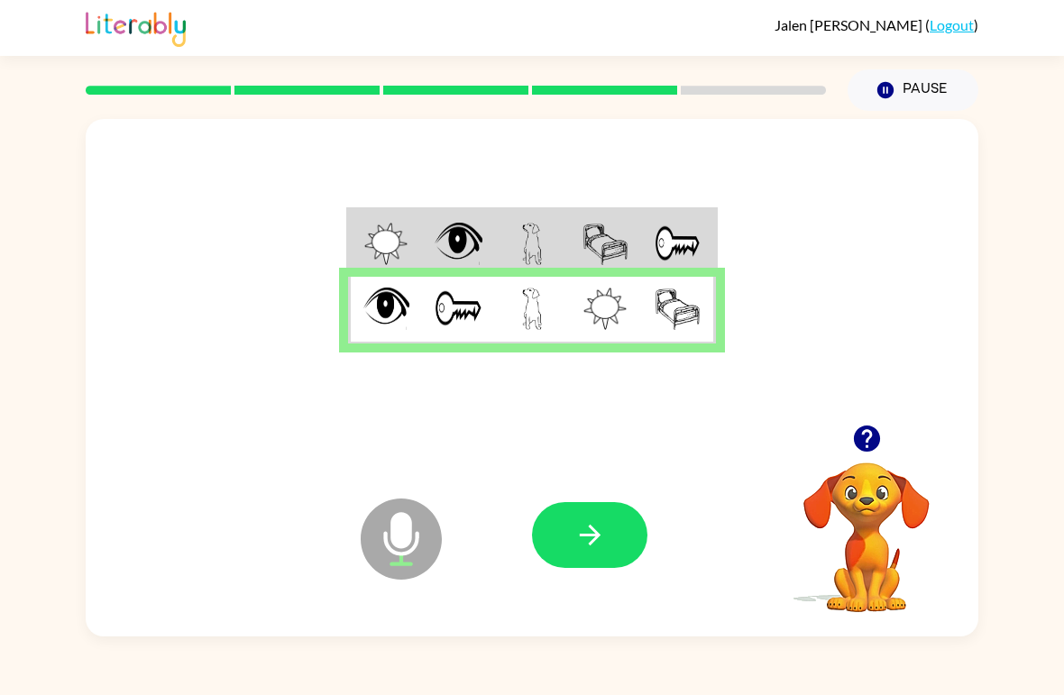
click at [569, 547] on button "button" at bounding box center [589, 535] width 115 height 66
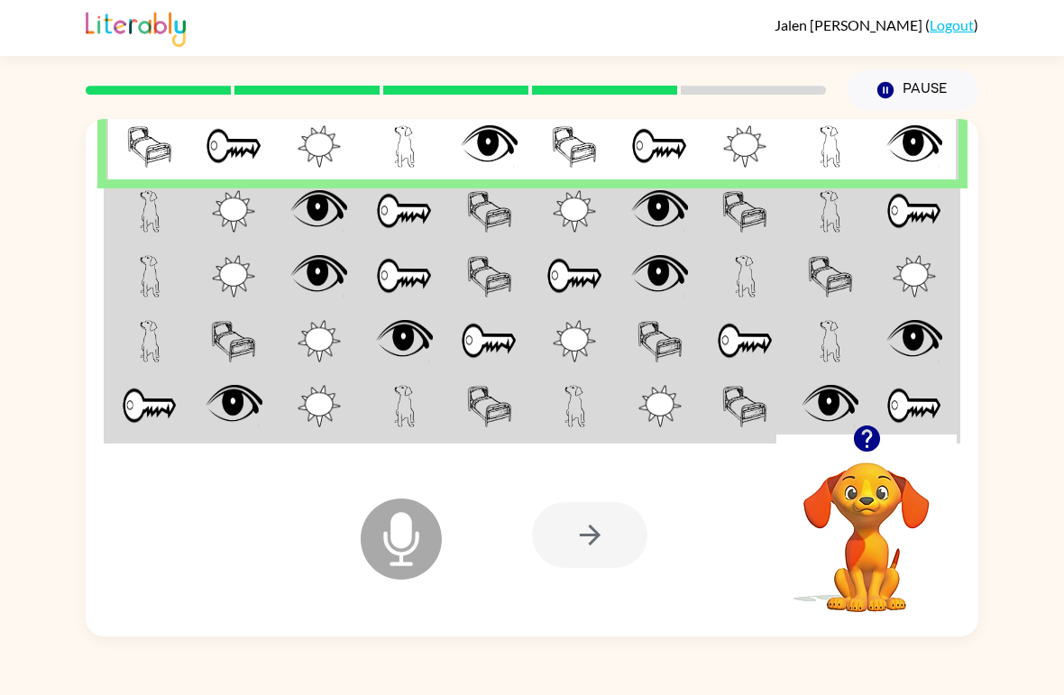
click at [193, 212] on td at bounding box center [234, 211] width 86 height 65
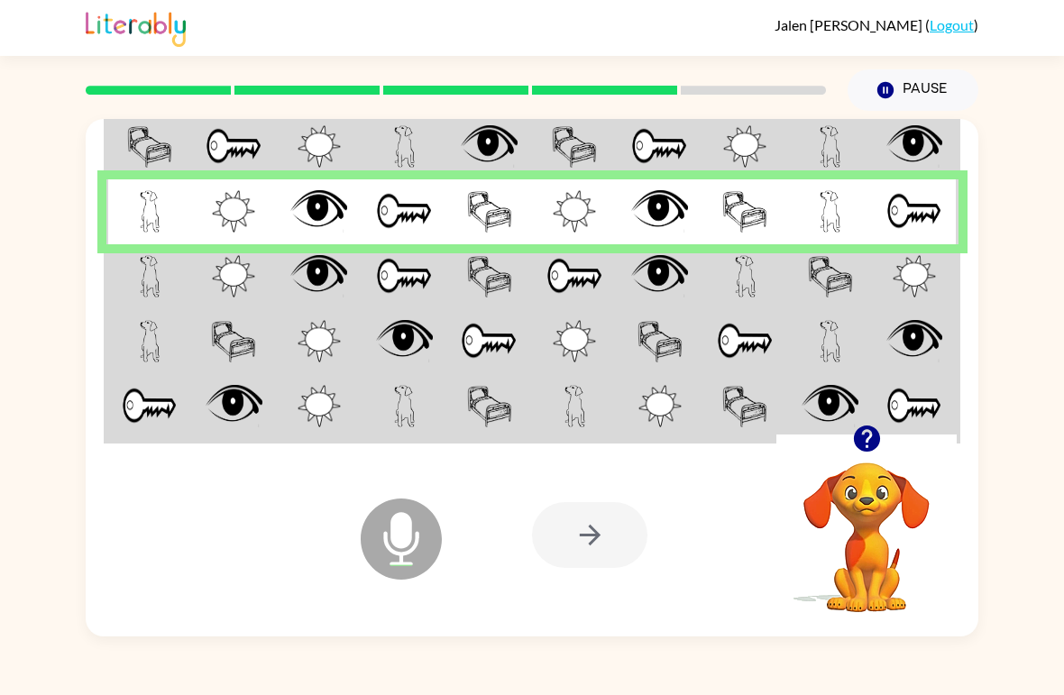
click at [289, 278] on td at bounding box center [320, 276] width 86 height 65
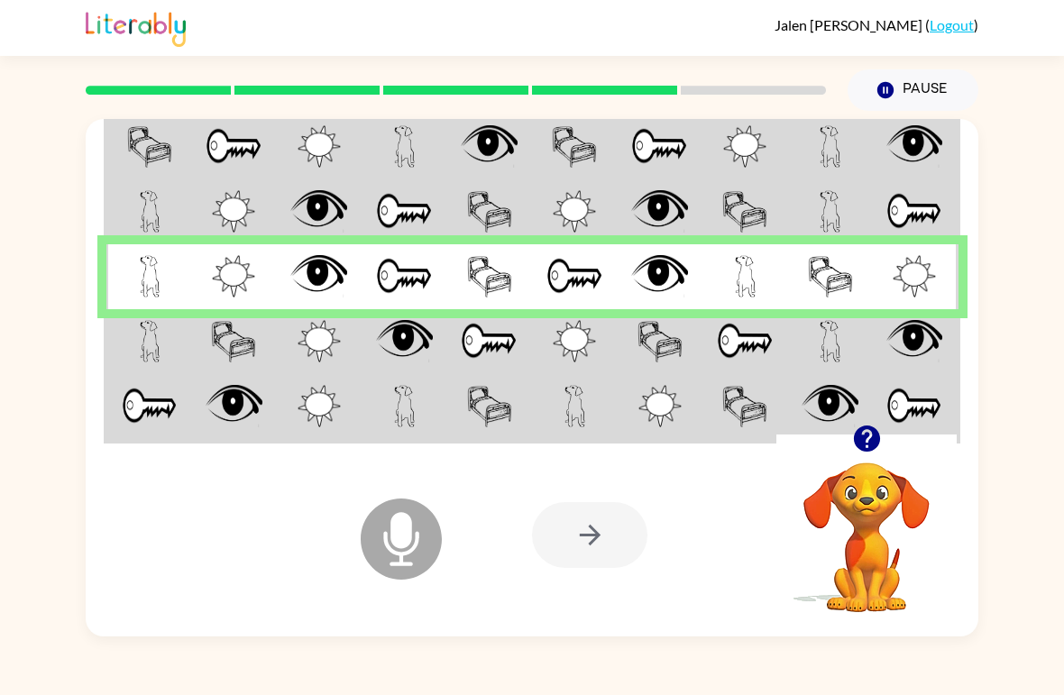
click at [263, 357] on td at bounding box center [234, 341] width 86 height 65
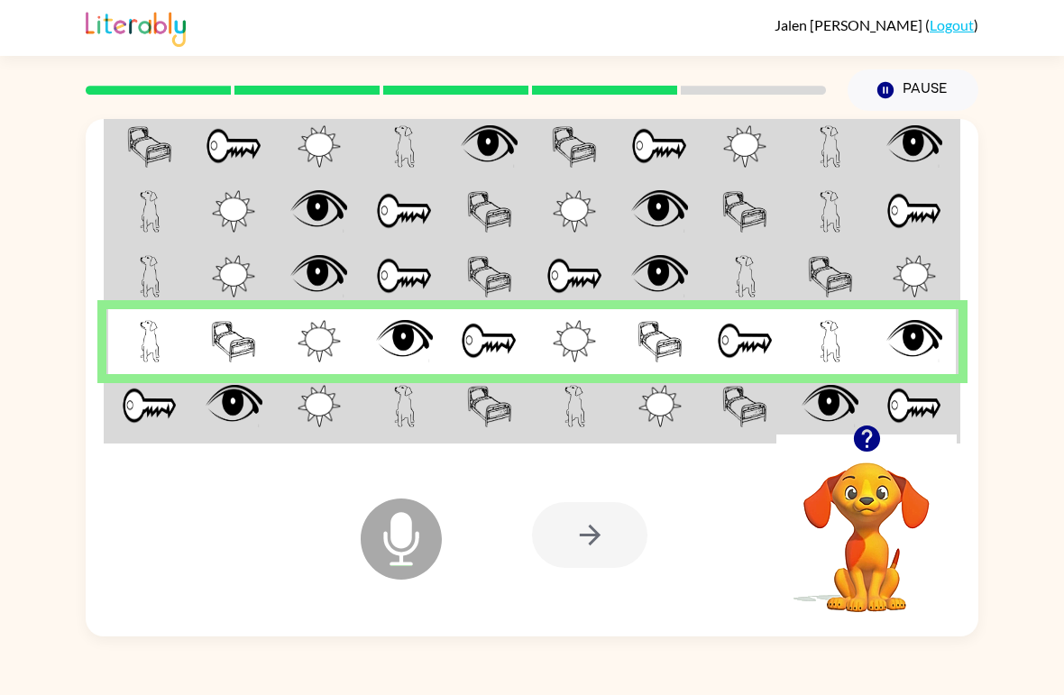
click at [198, 399] on td at bounding box center [234, 408] width 86 height 68
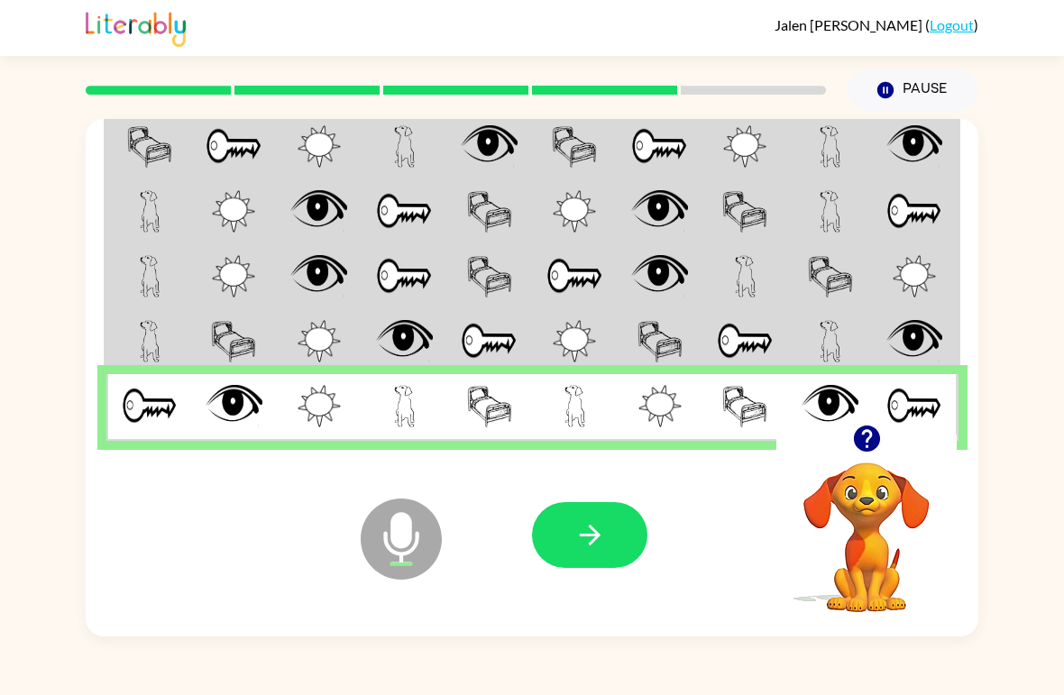
click at [588, 543] on icon "button" at bounding box center [590, 535] width 32 height 32
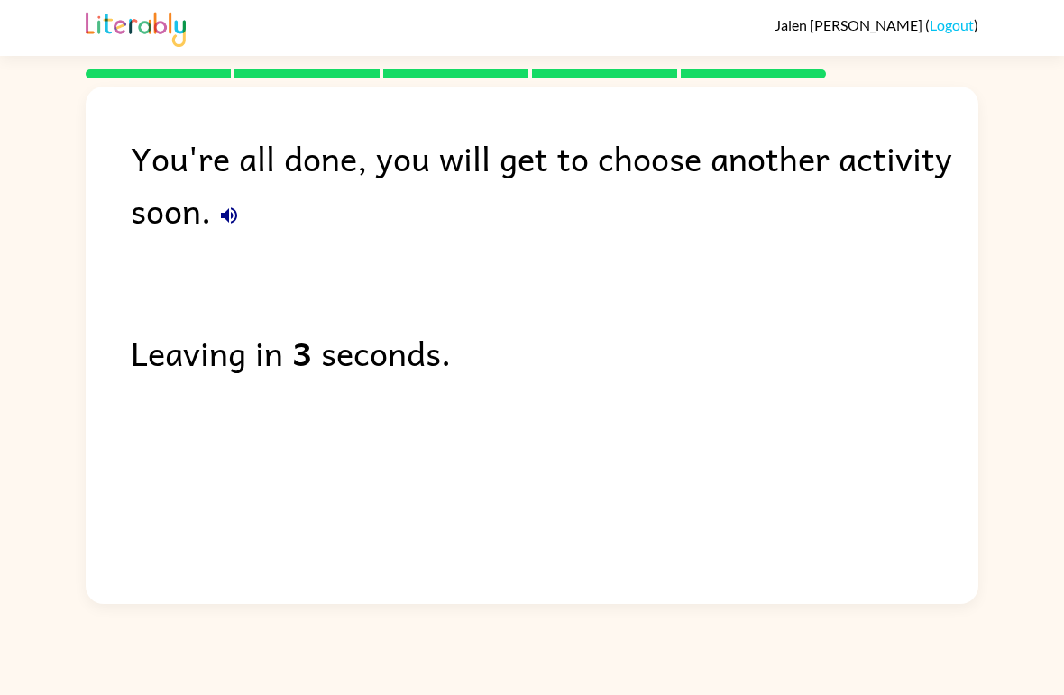
click at [234, 196] on div "You're all done, you will get to choose another activity soon." at bounding box center [554, 184] width 847 height 105
click at [215, 229] on button "button" at bounding box center [229, 215] width 36 height 36
click at [220, 234] on div "You're all done, you will get to choose another activity soon." at bounding box center [554, 184] width 847 height 105
